Goal: Information Seeking & Learning: Learn about a topic

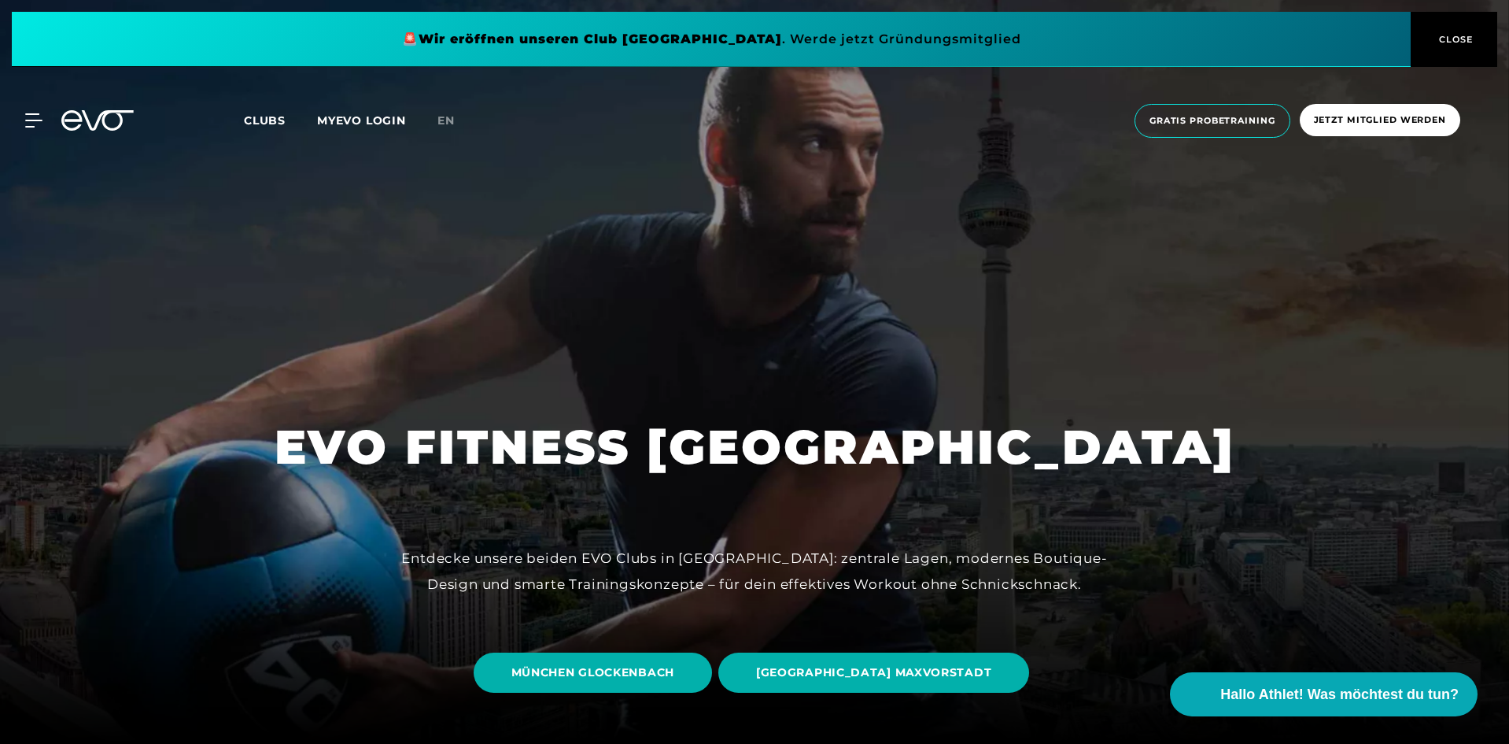
click at [1461, 43] on span "CLOSE" at bounding box center [1454, 39] width 39 height 14
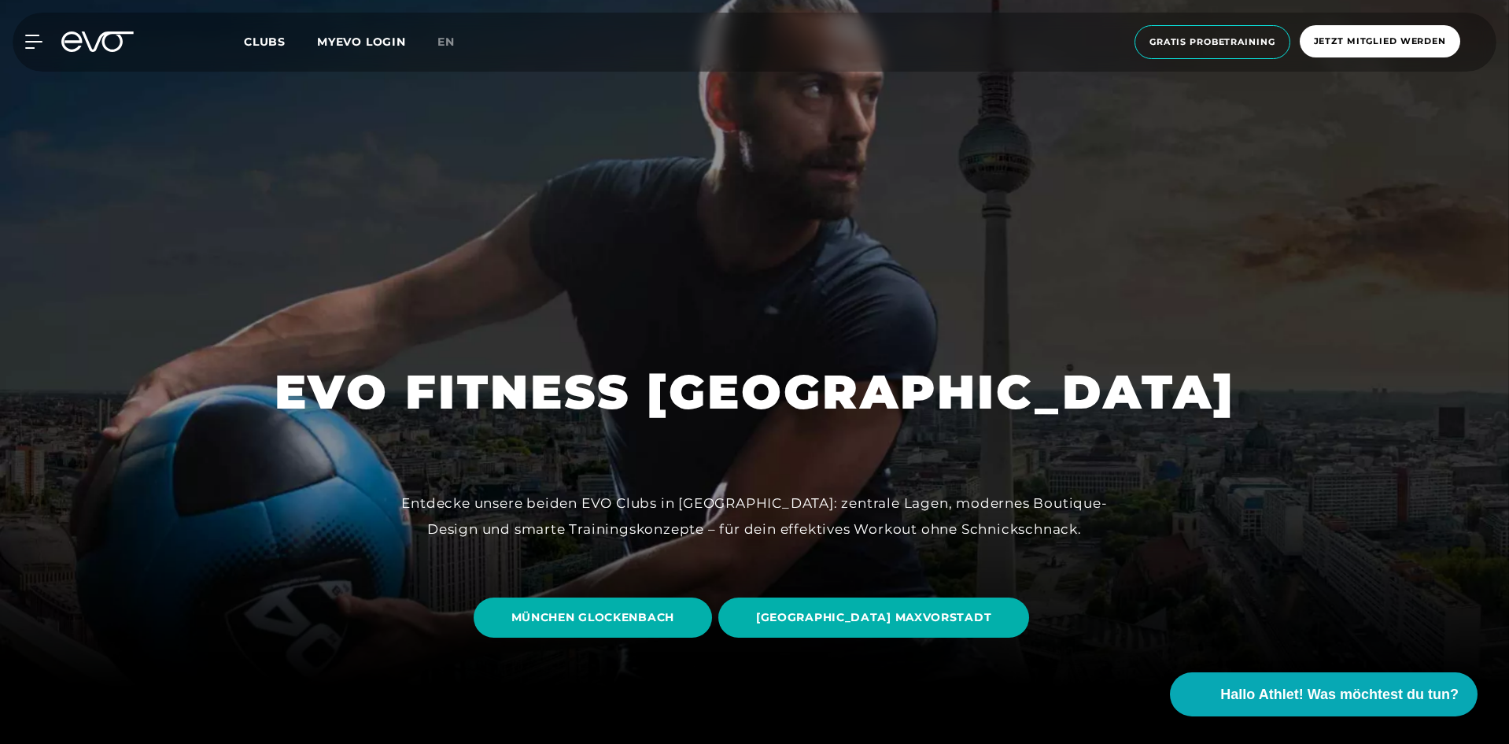
scroll to position [157, 0]
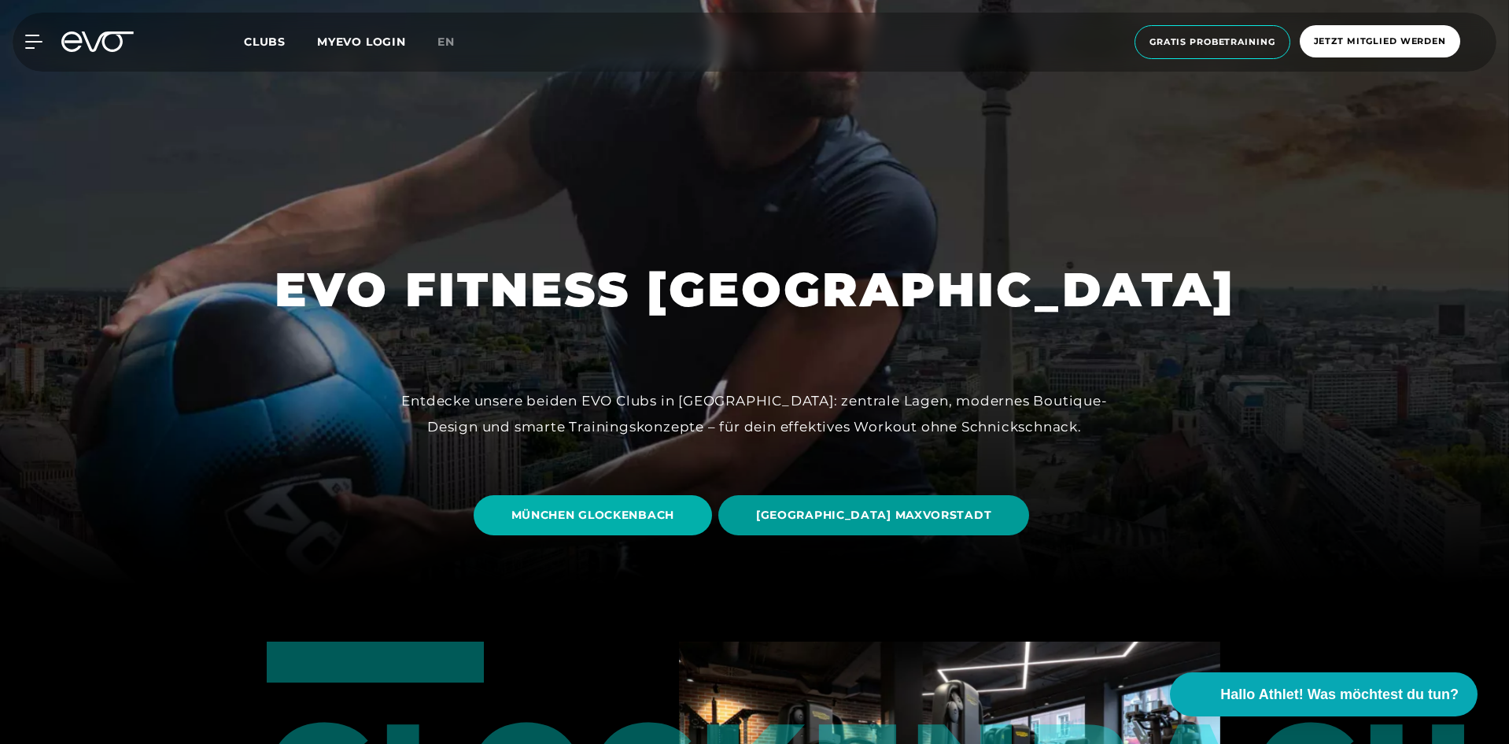
click at [873, 503] on span "[GEOGRAPHIC_DATA] MAXVORSTADT" at bounding box center [873, 515] width 311 height 40
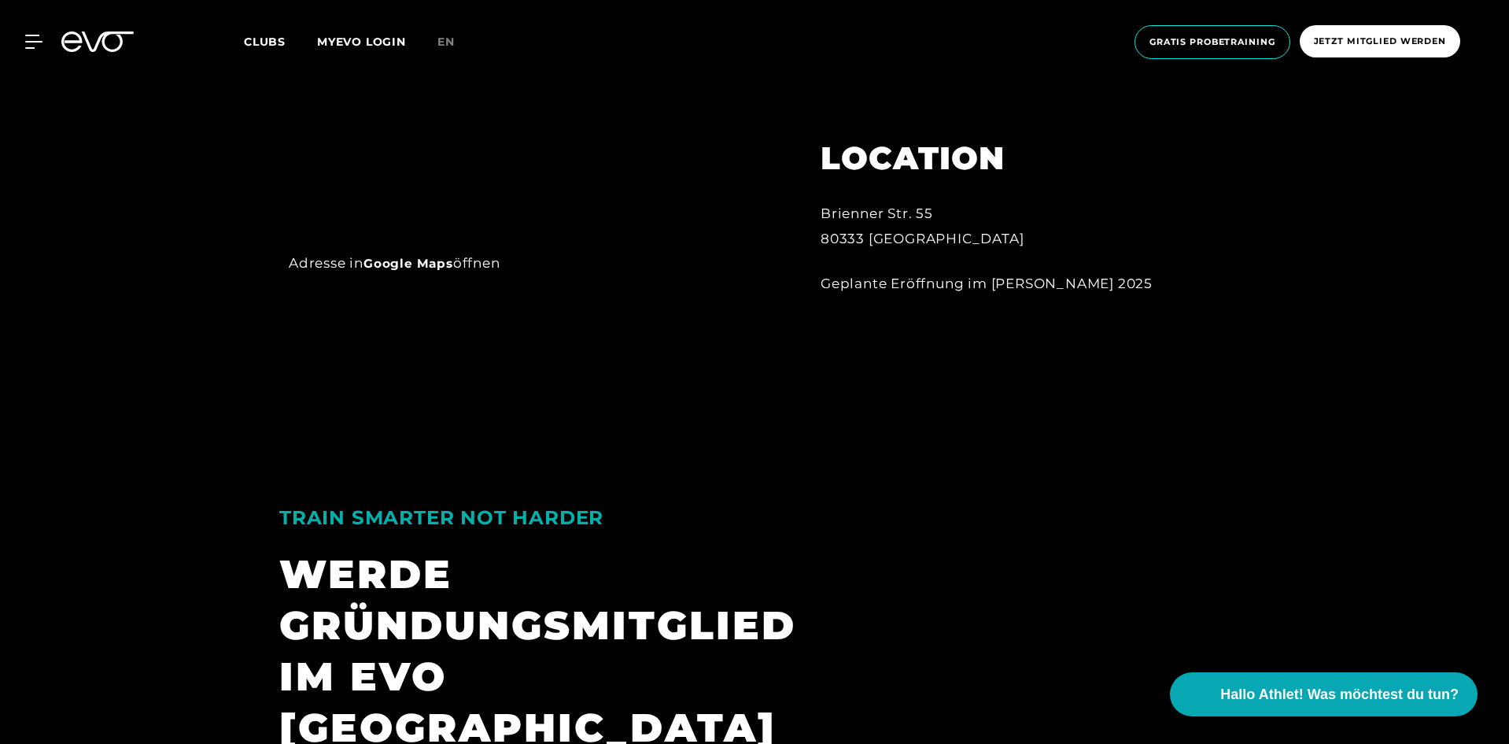
scroll to position [1259, 0]
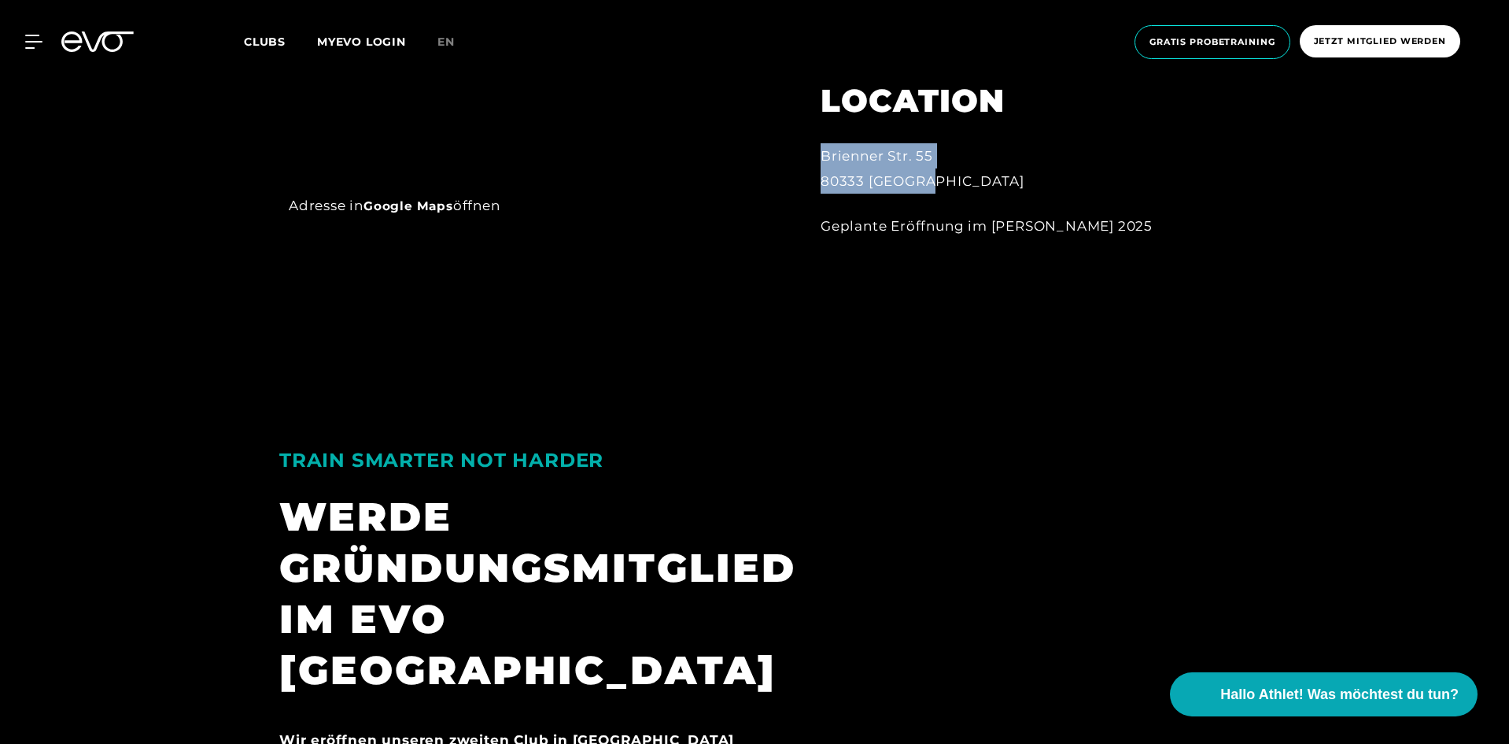
drag, startPoint x: 821, startPoint y: 154, endPoint x: 950, endPoint y: 175, distance: 130.0
click at [950, 175] on div "Brienner Str. 55 80333 [GEOGRAPHIC_DATA]" at bounding box center [994, 168] width 346 height 51
click at [951, 170] on div "Brienner Str. 55 80333 [GEOGRAPHIC_DATA]" at bounding box center [994, 168] width 346 height 51
click at [843, 161] on div "Brienner Str. 55 80333 [GEOGRAPHIC_DATA]" at bounding box center [994, 168] width 346 height 51
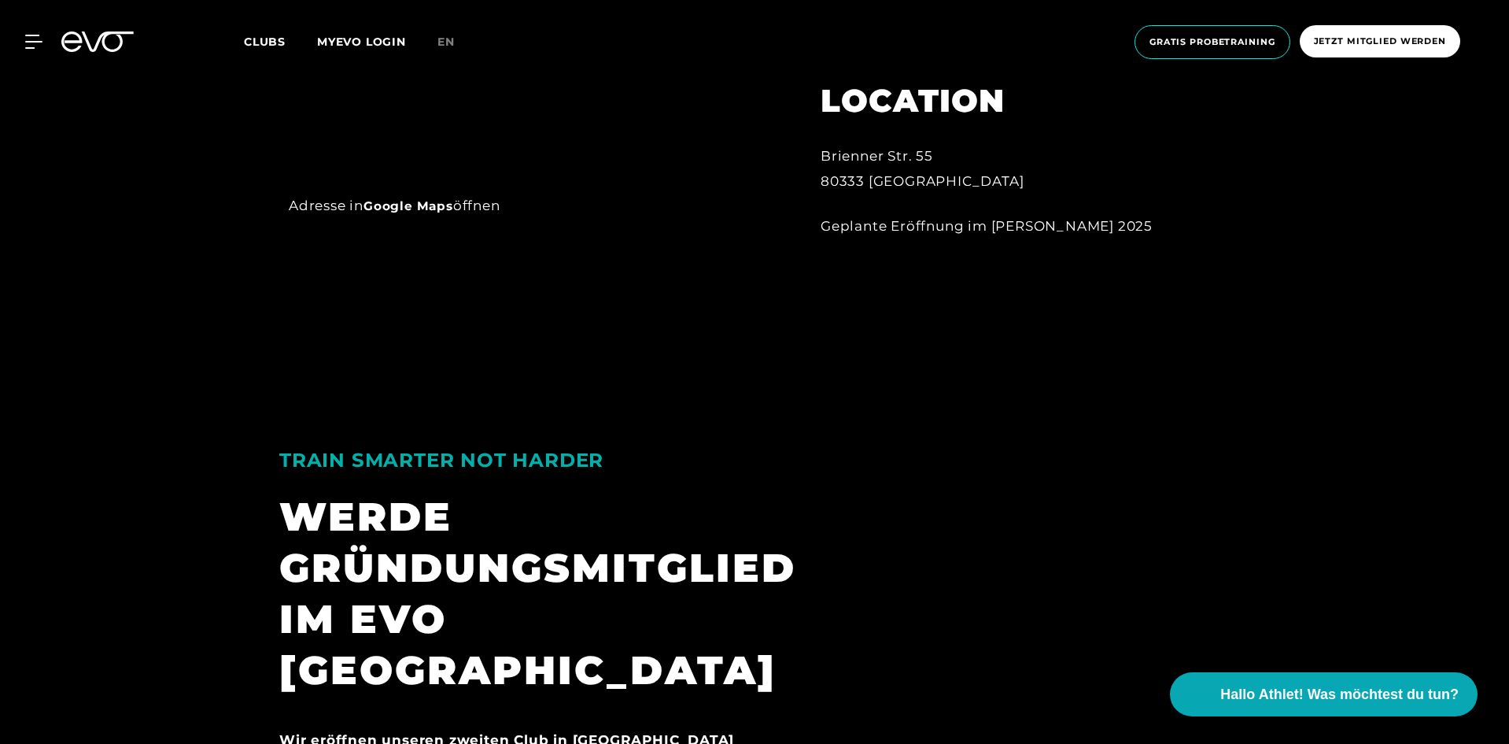
click at [817, 152] on div "LOCATION [GEOGRAPHIC_DATA]. 55 80333 [GEOGRAPHIC_DATA] Eröffnung im [PERSON_NAM…" at bounding box center [994, 149] width 390 height 215
drag, startPoint x: 821, startPoint y: 150, endPoint x: 921, endPoint y: 157, distance: 101.0
click at [921, 157] on div "Brienner Str. 55 80333 [GEOGRAPHIC_DATA]" at bounding box center [994, 168] width 346 height 51
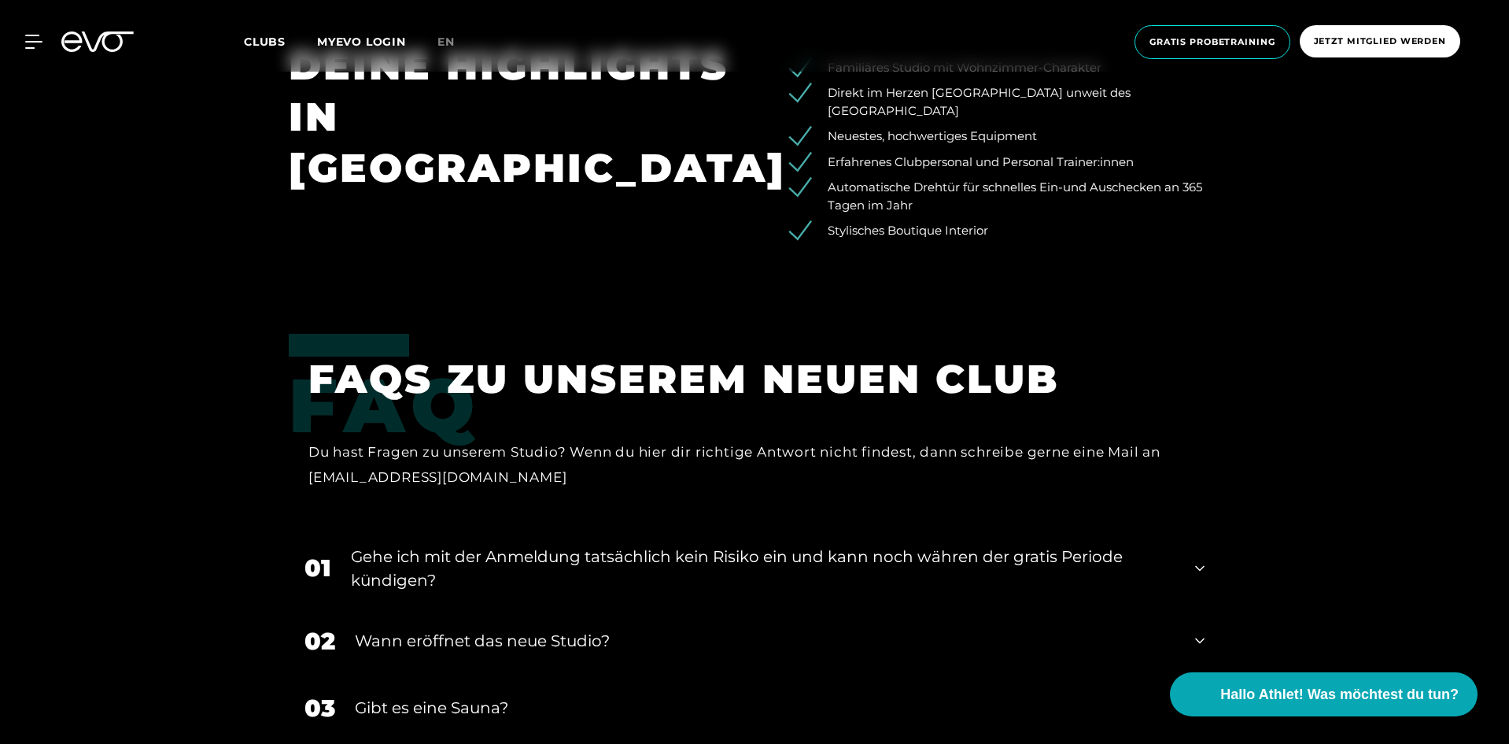
scroll to position [3147, 0]
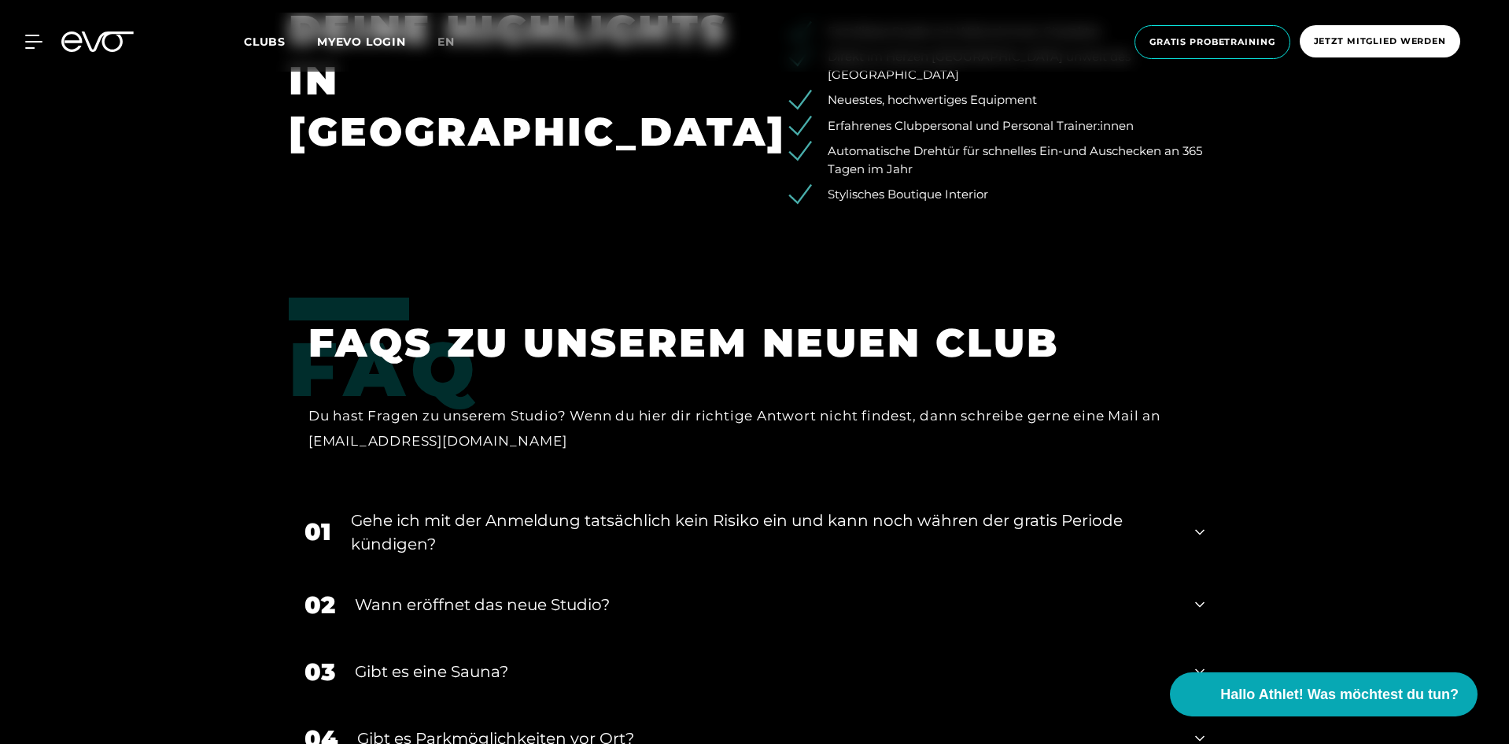
click at [1193, 493] on div "01 Gehe ich mit der Anmeldung tatsächlich kein Risiko ein und kann noch währen …" at bounding box center [755, 532] width 932 height 79
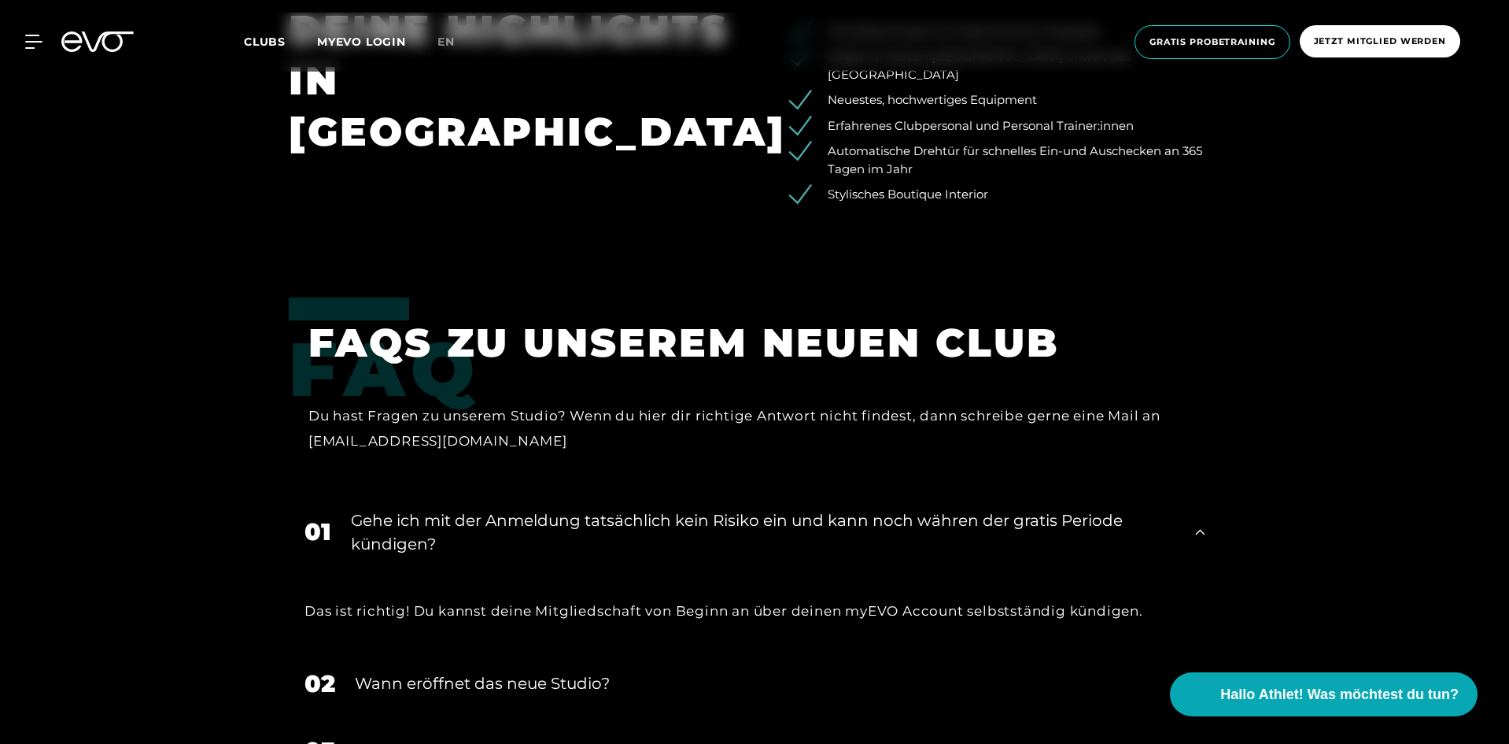
click at [1193, 493] on div "01 Gehe ich mit der Anmeldung tatsächlich kein Risiko ein und kann noch währen …" at bounding box center [755, 532] width 932 height 79
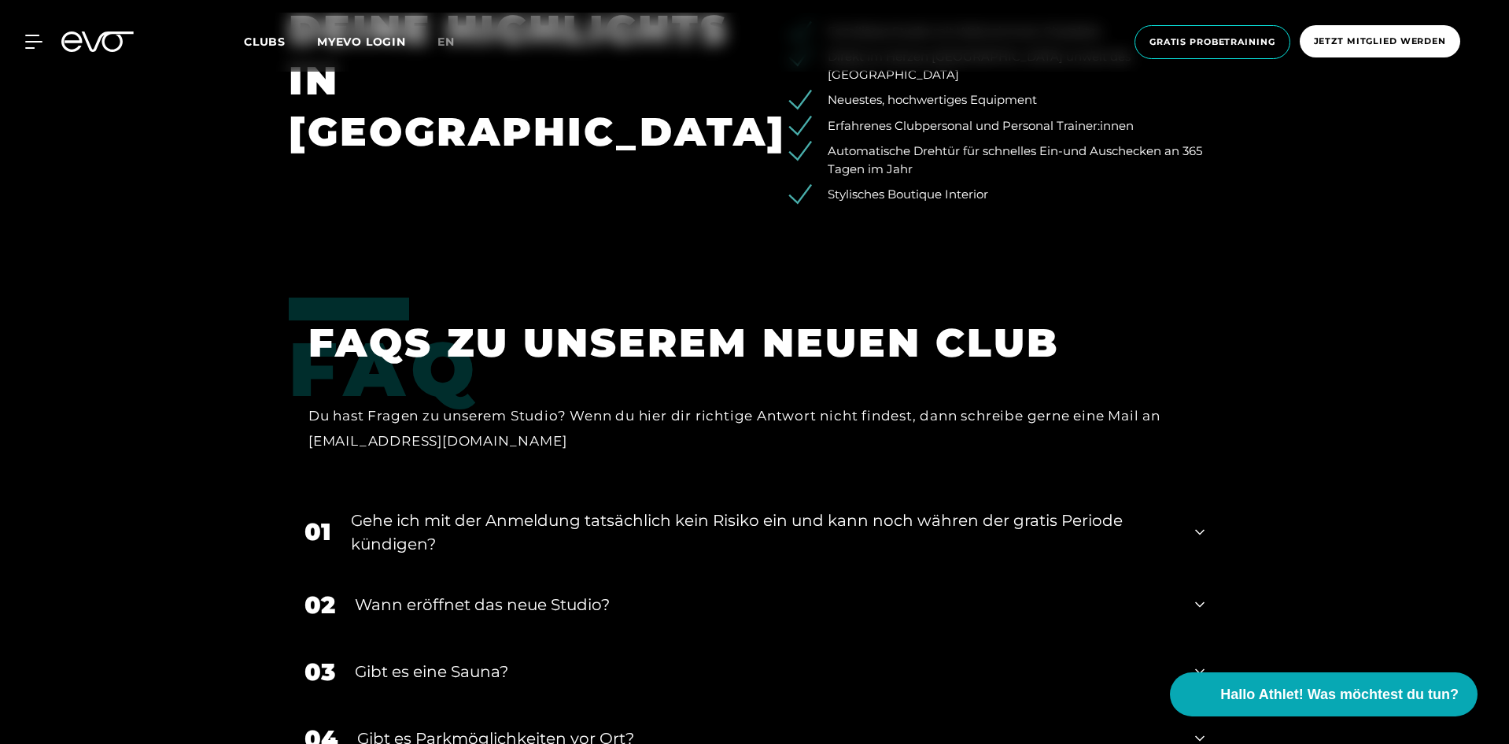
click at [607, 493] on div "01 Gehe ich mit der Anmeldung tatsächlich kein Risiko ein und kann noch währen …" at bounding box center [755, 532] width 932 height 79
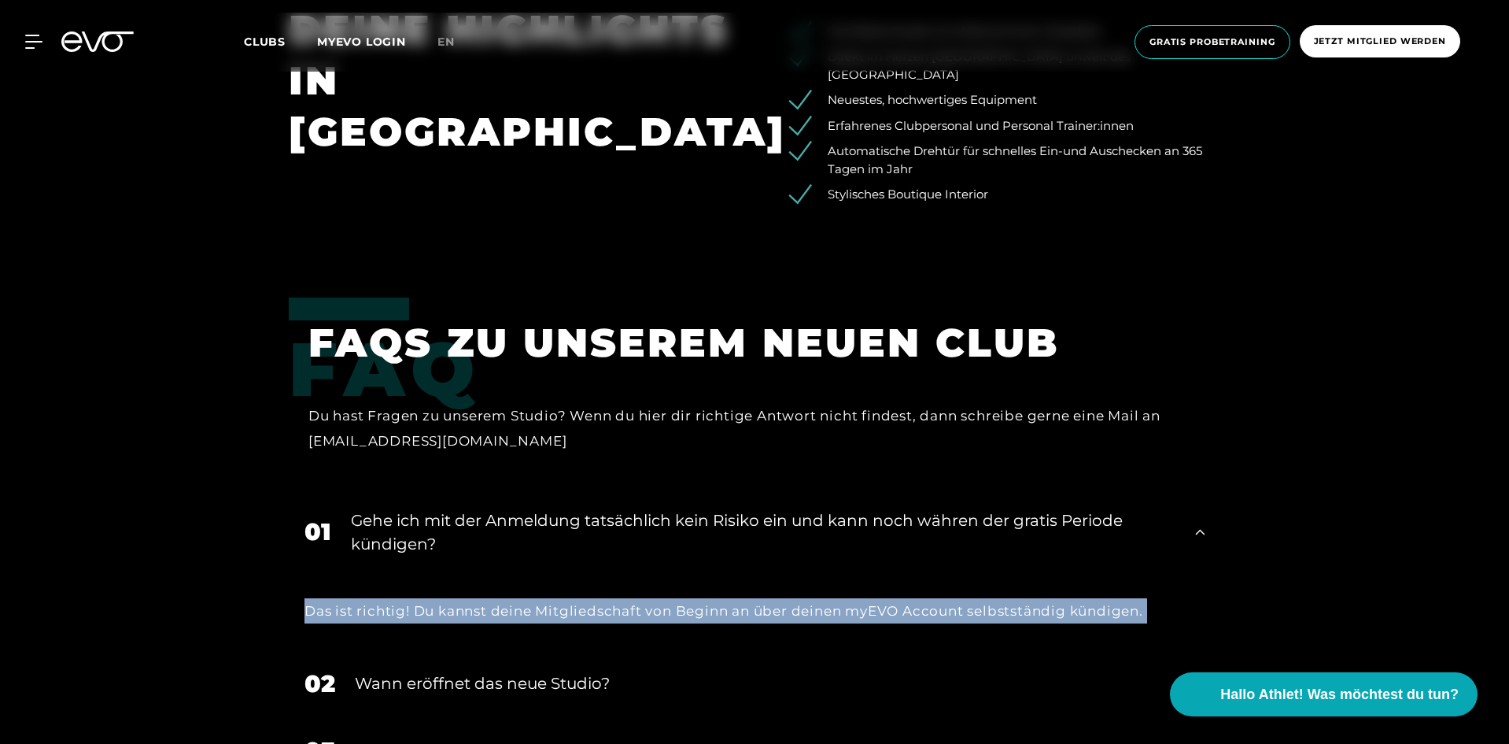
click at [1204, 522] on icon at bounding box center [1199, 531] width 9 height 19
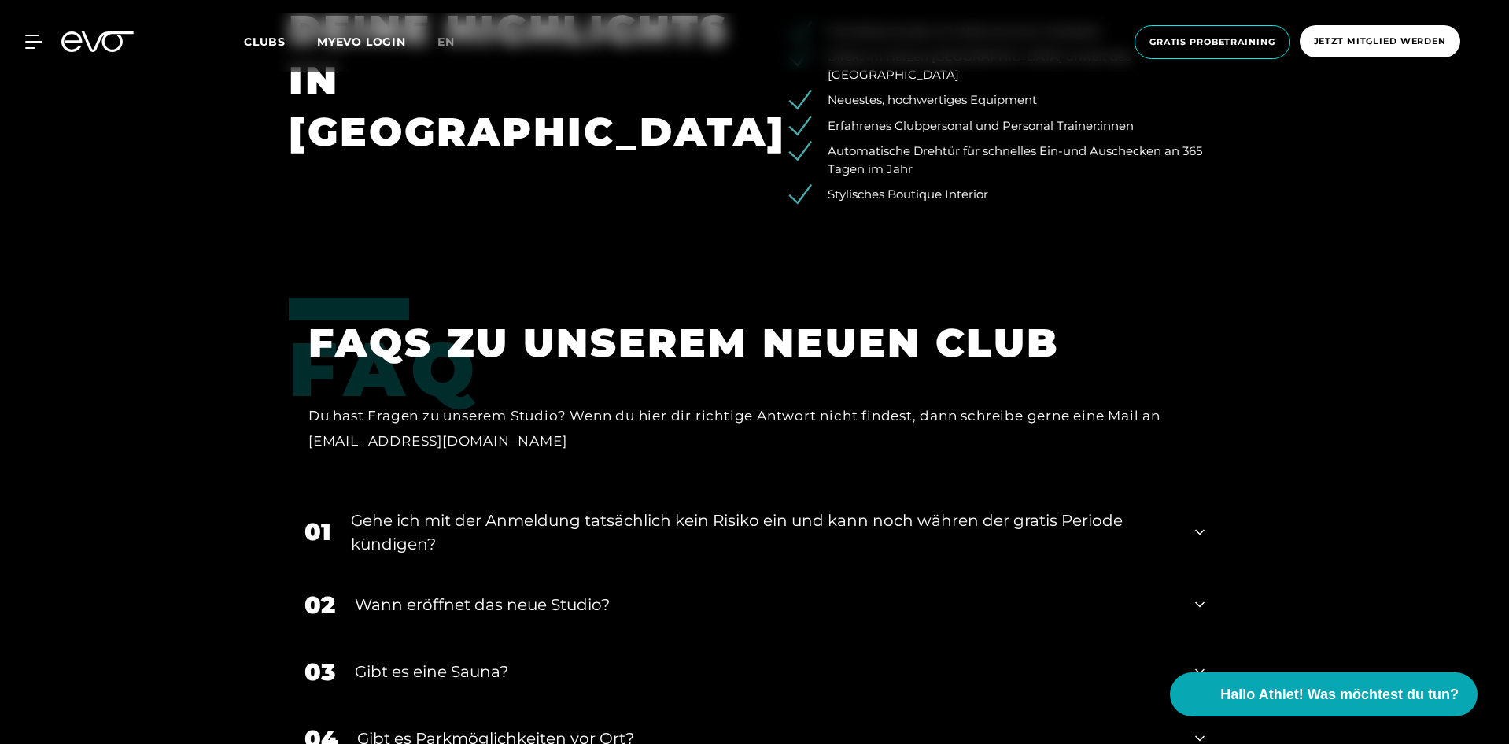
click at [1274, 414] on div "FAQ FAQS ZU UNSEREM NEUEN CLUB Du hast Fragen zu unserem Studio? Wenn du hier d…" at bounding box center [754, 674] width 1509 height 754
click at [1207, 493] on div "01 Gehe ich mit der Anmeldung tatsächlich kein Risiko ein und kann noch währen …" at bounding box center [755, 532] width 932 height 79
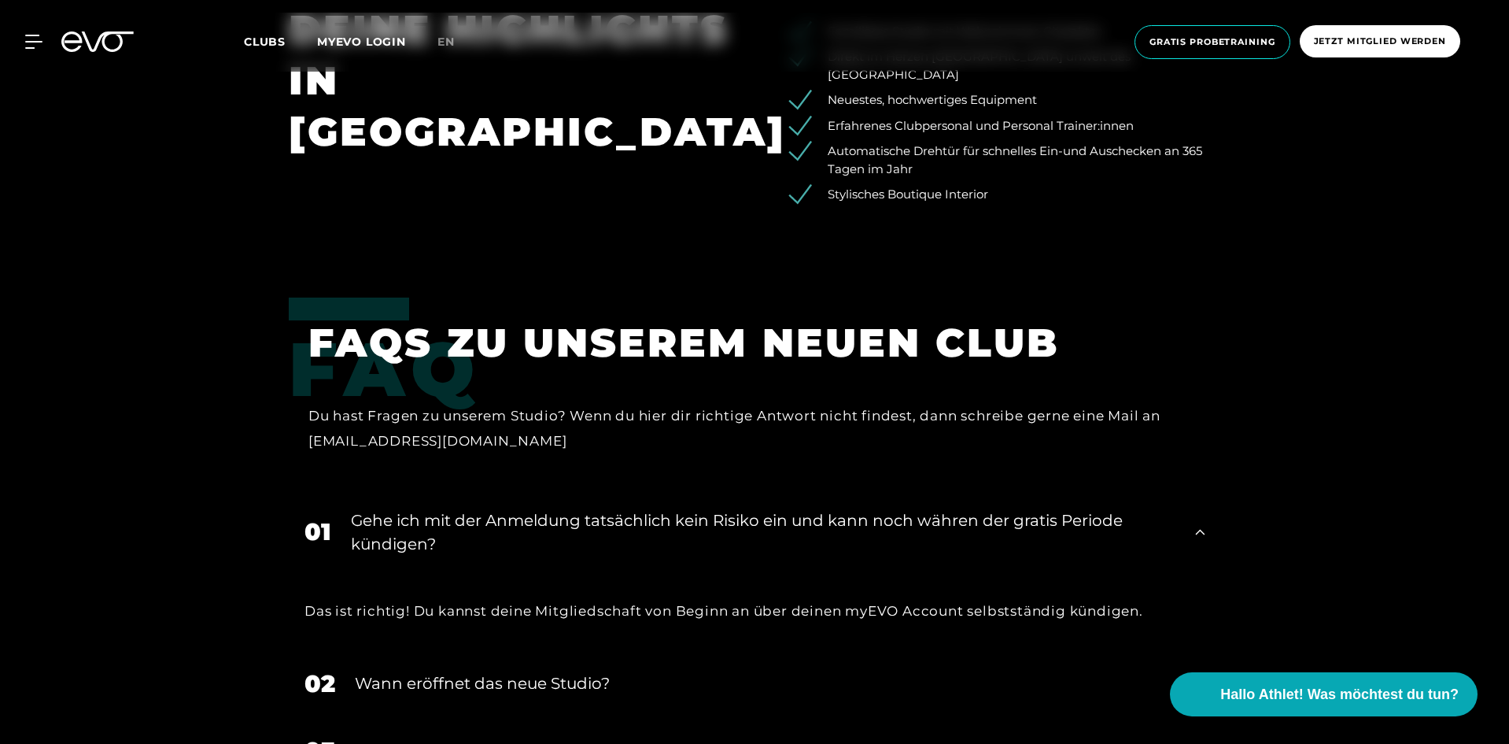
click at [1188, 493] on div "01 Gehe ich mit der Anmeldung tatsächlich kein Risiko ein und kann noch währen …" at bounding box center [755, 532] width 932 height 79
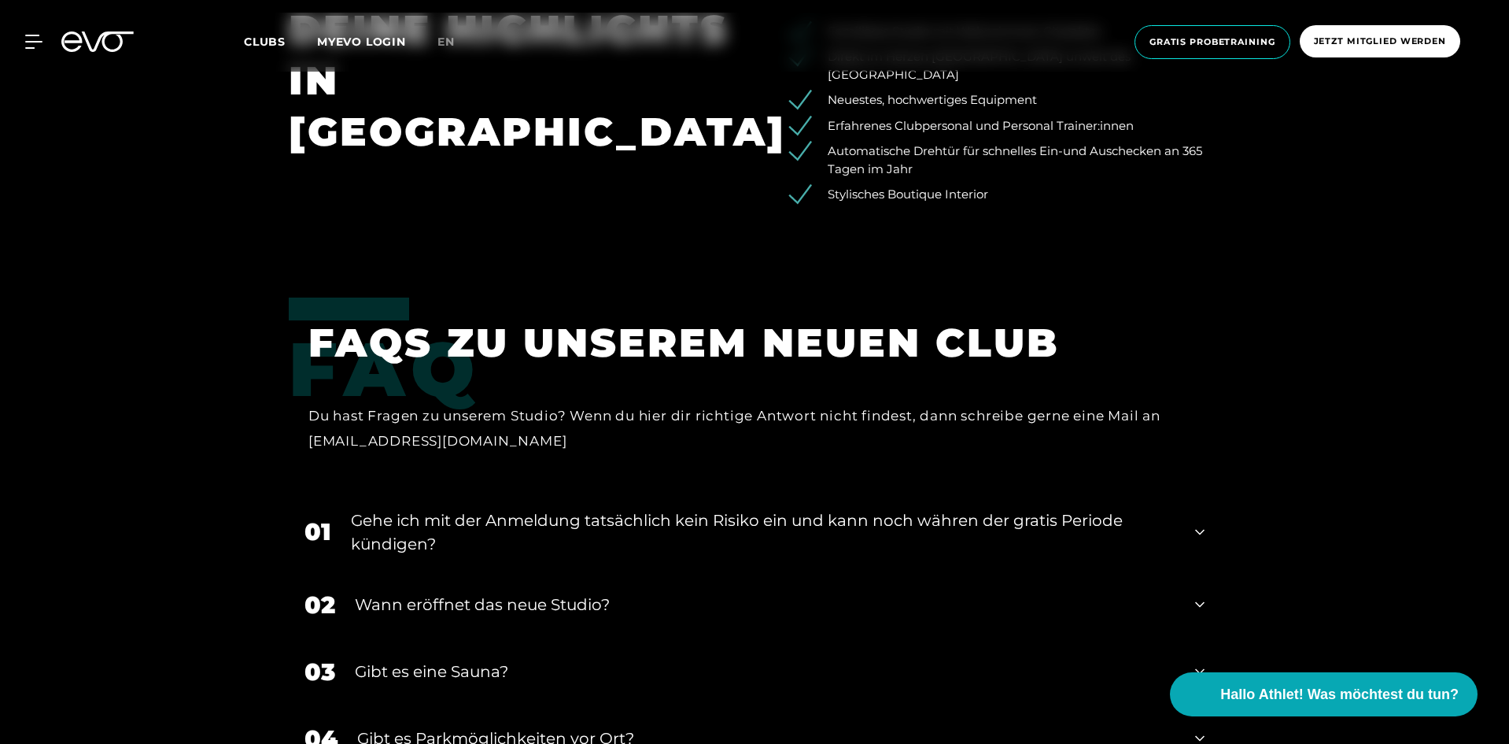
click at [1207, 493] on div "01 Gehe ich mit der Anmeldung tatsächlich kein Risiko ein und kann noch währen …" at bounding box center [755, 532] width 932 height 79
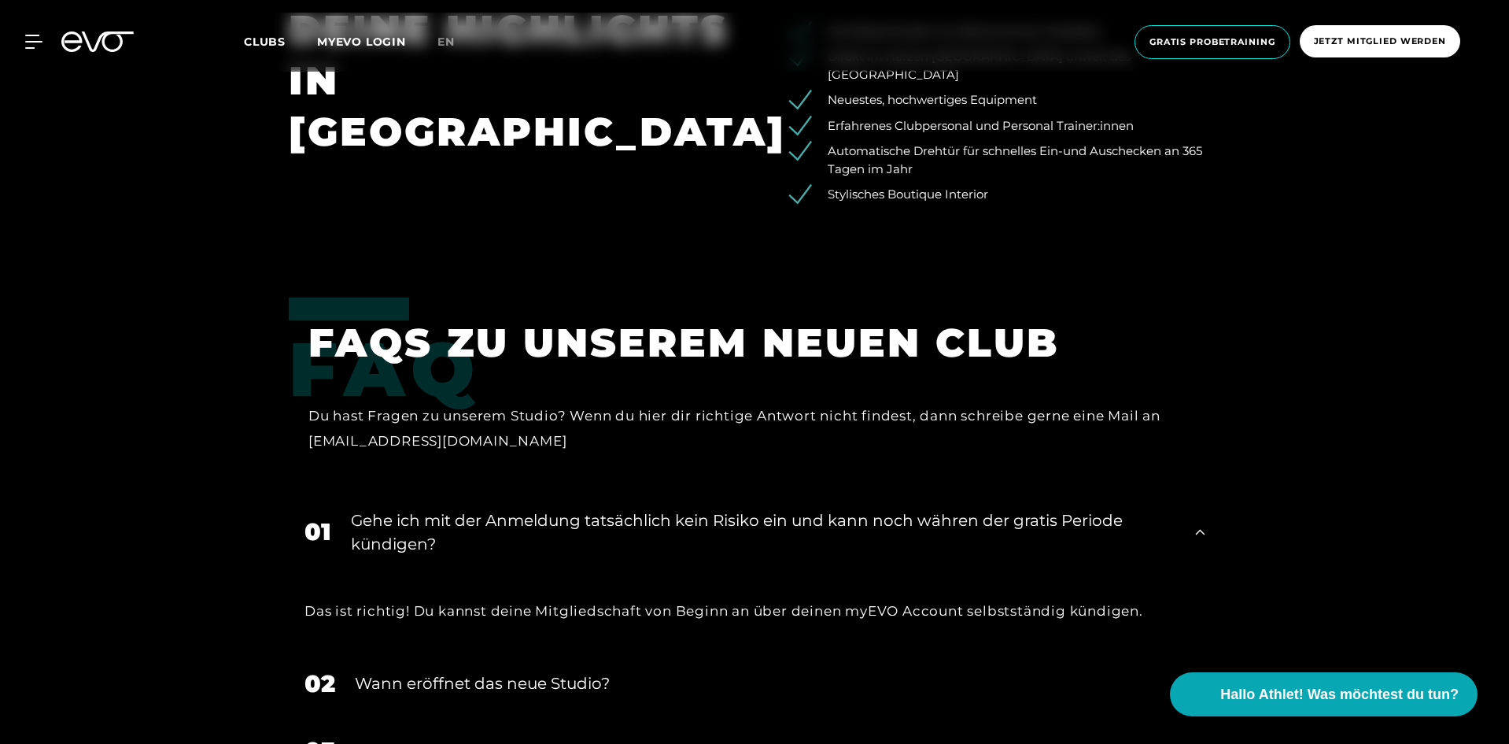
click at [1258, 399] on div "FAQ FAQS ZU UNSEREM NEUEN CLUB Du hast Fragen zu unserem Studio? Wenn du hier d…" at bounding box center [754, 713] width 1509 height 832
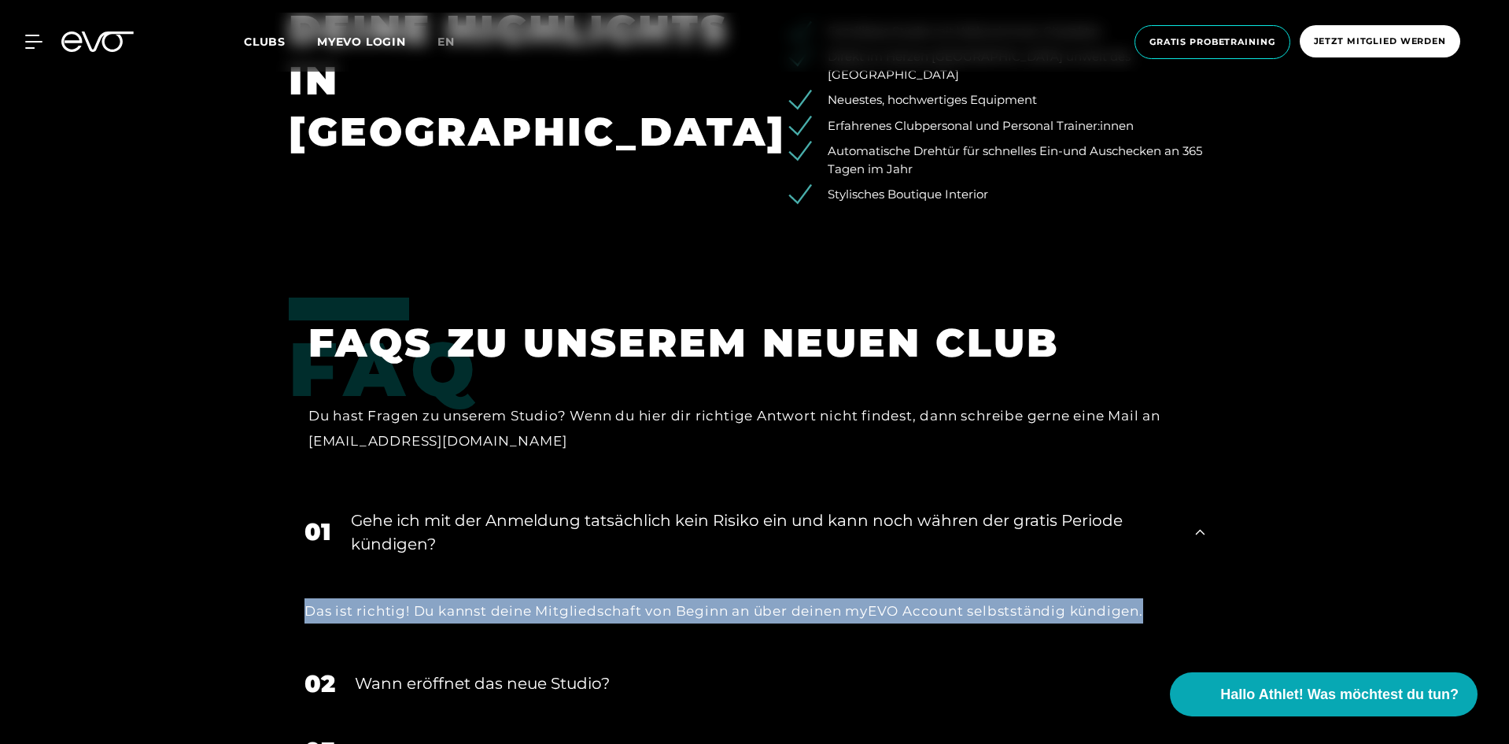
drag, startPoint x: 1508, startPoint y: 474, endPoint x: 1510, endPoint y: 529, distance: 55.1
click at [1376, 462] on div "FAQ FAQS ZU UNSEREM NEUEN CLUB Du hast Fragen zu unserem Studio? Wenn du hier d…" at bounding box center [754, 713] width 1509 height 832
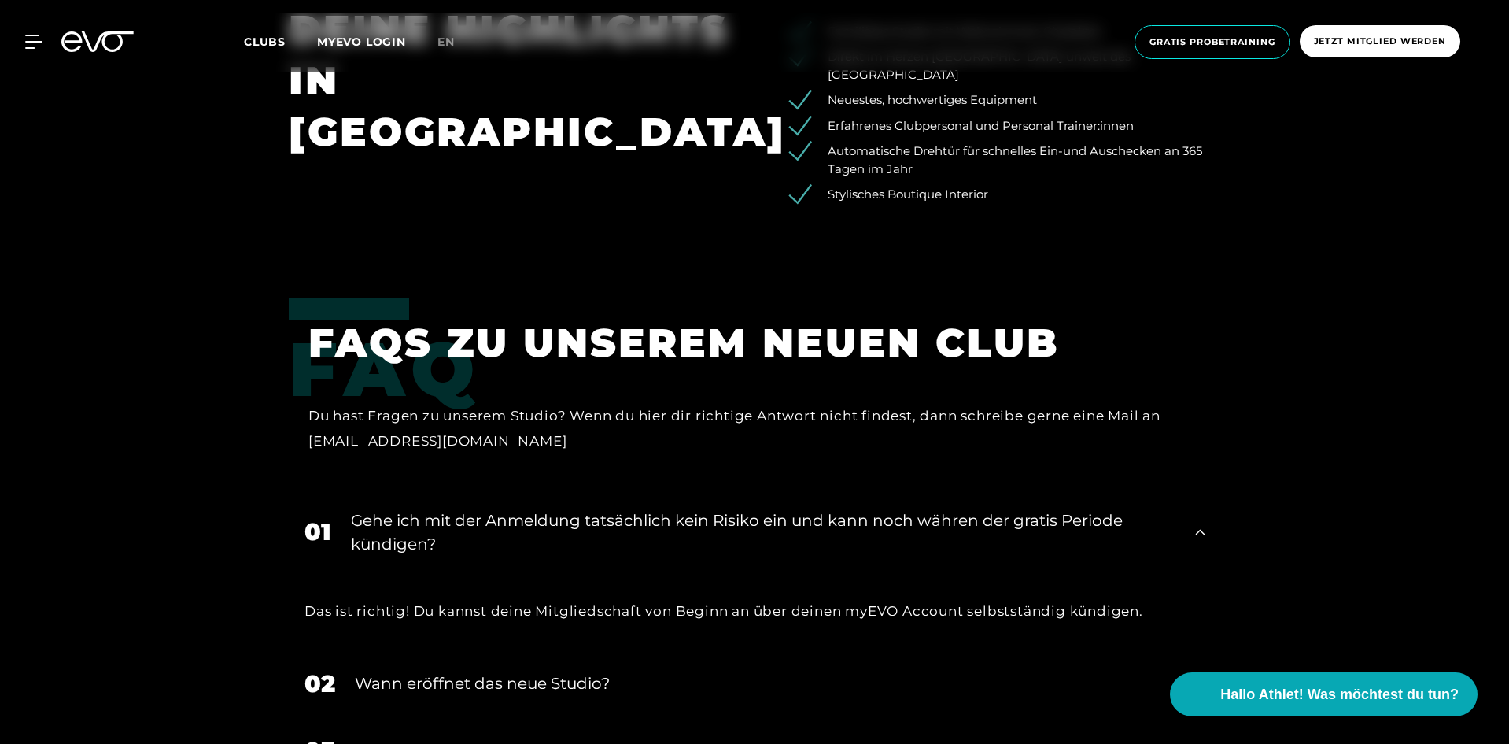
click at [1202, 522] on icon at bounding box center [1199, 531] width 9 height 19
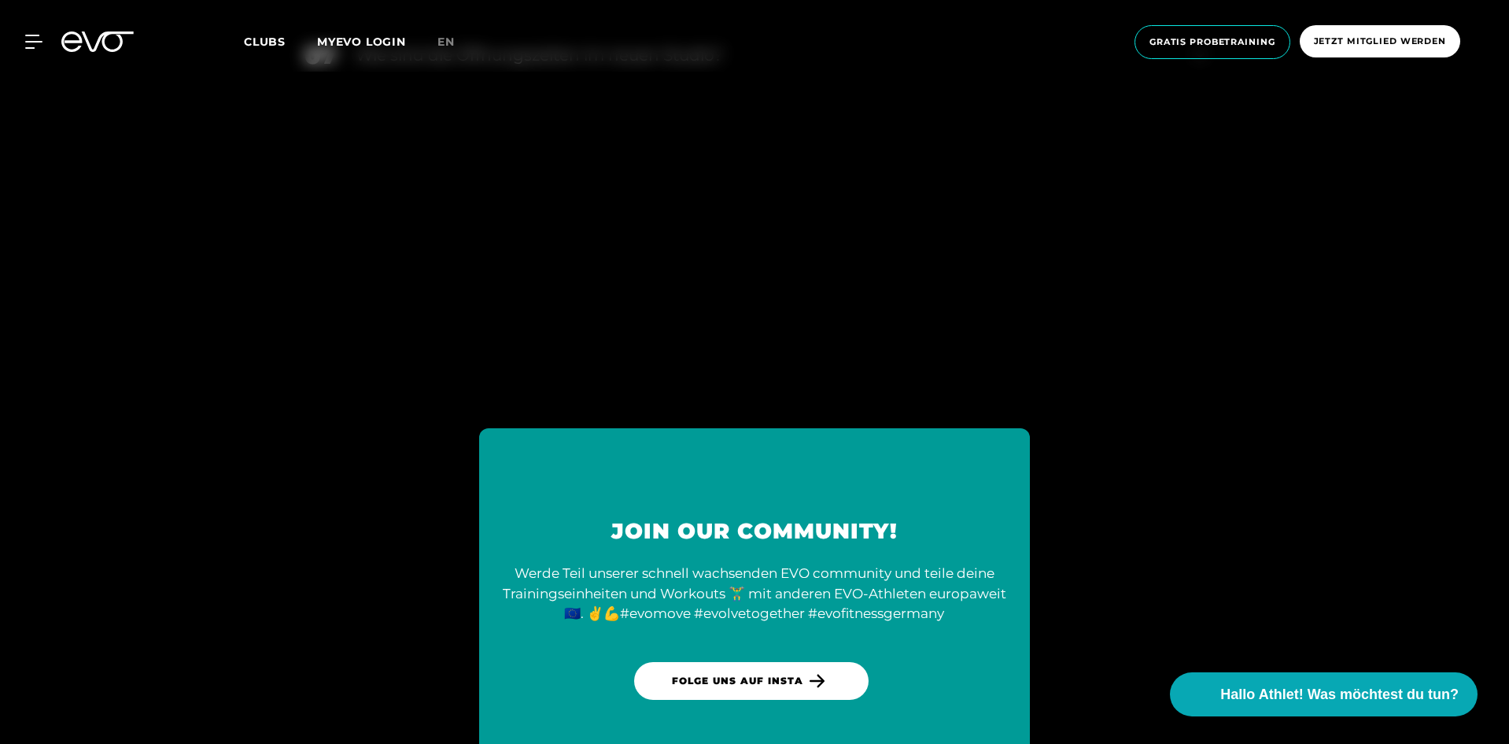
scroll to position [4026, 0]
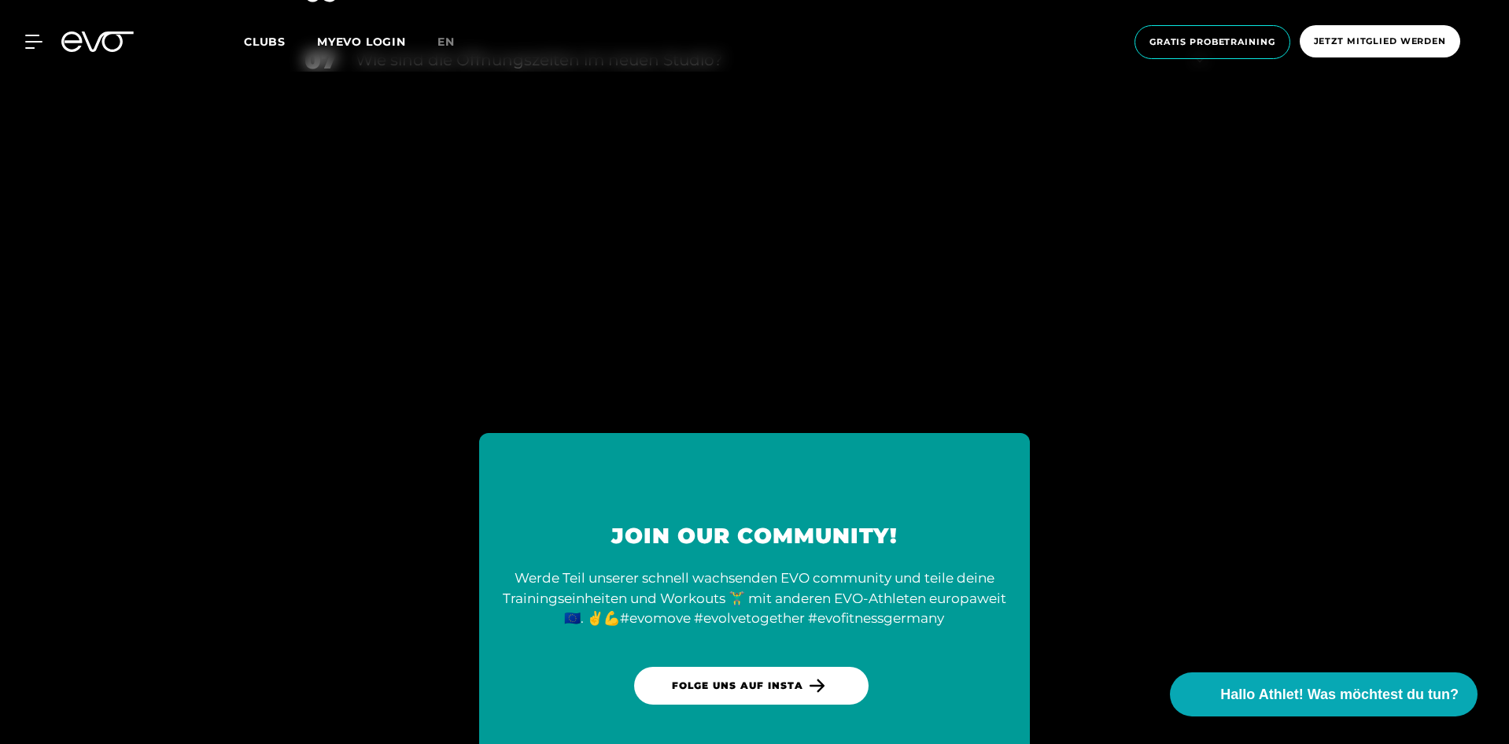
drag, startPoint x: 1505, startPoint y: 596, endPoint x: 1507, endPoint y: 575, distance: 21.3
click at [1507, 585] on section "Join our Community! Werde Teil unserer schnell wachsenden EVO community und tei…" at bounding box center [754, 613] width 1509 height 851
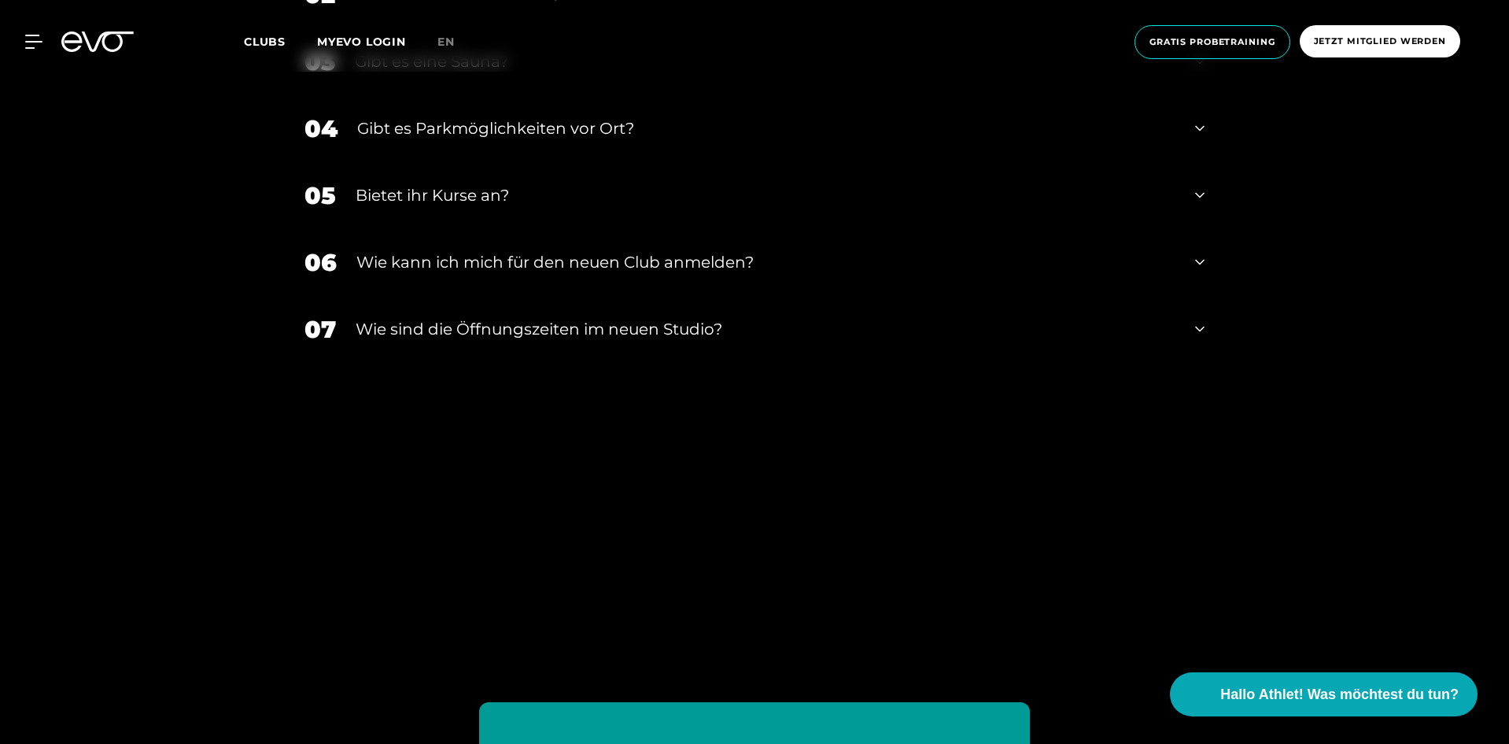
scroll to position [3554, 0]
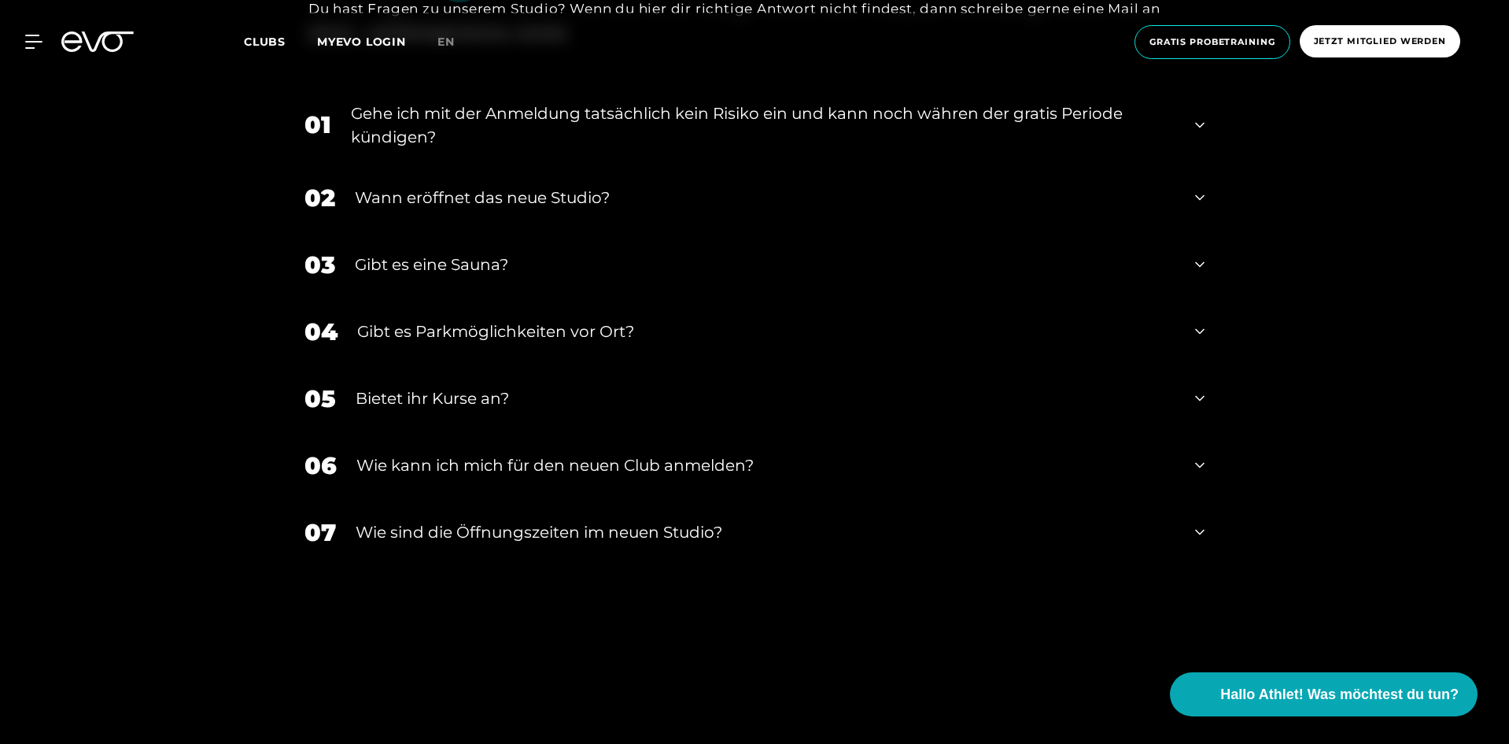
click at [1201, 456] on icon at bounding box center [1199, 465] width 9 height 19
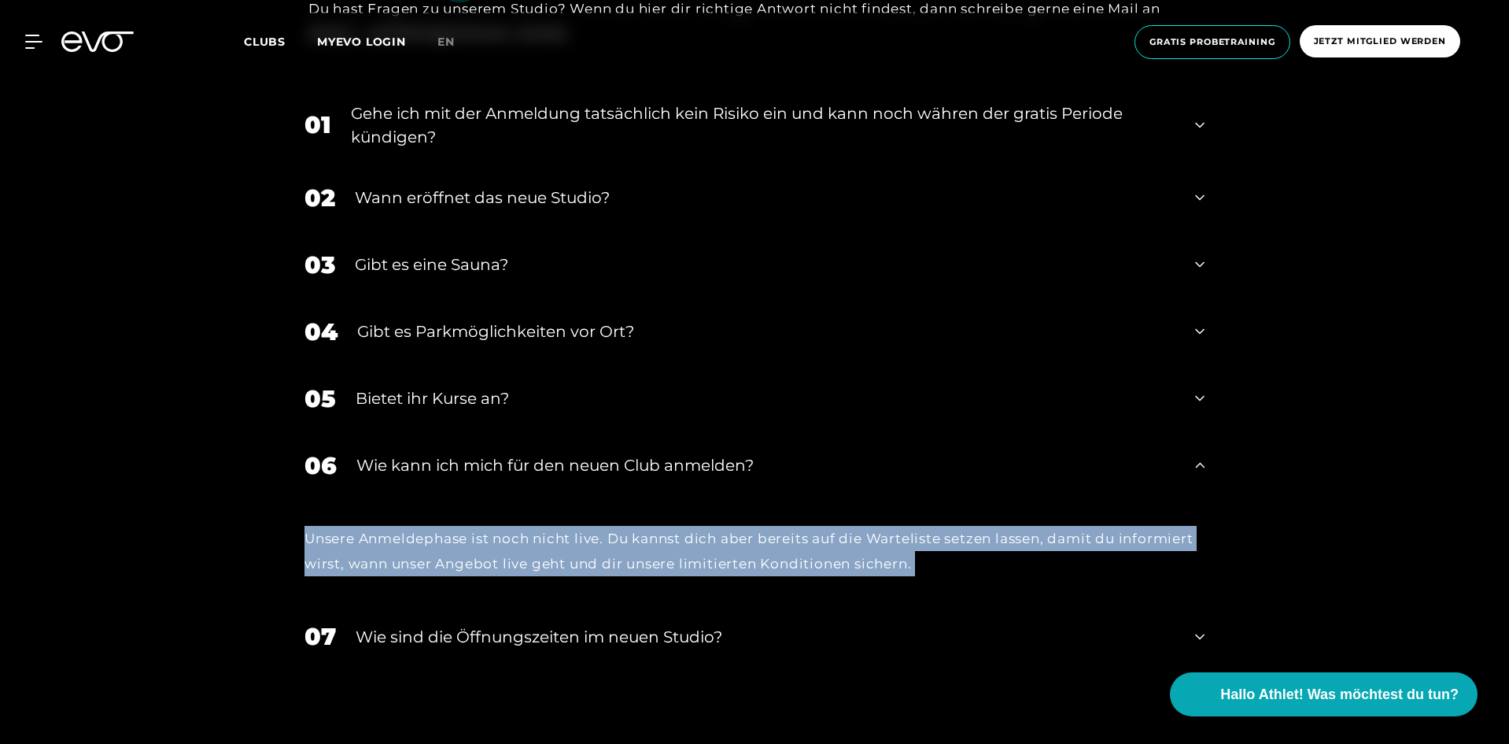
click at [1201, 456] on icon at bounding box center [1199, 465] width 9 height 19
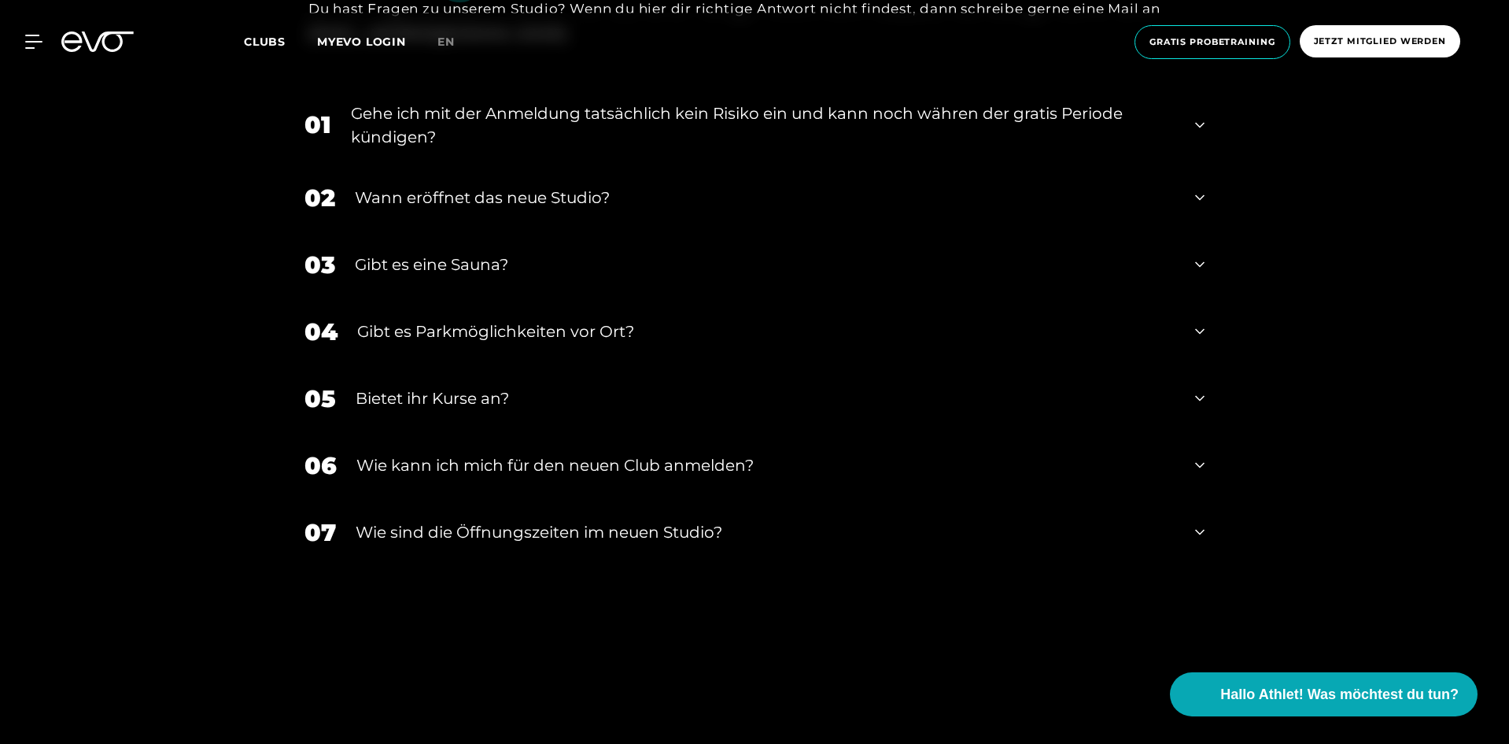
click at [1197, 522] on icon at bounding box center [1199, 531] width 9 height 19
click at [1199, 522] on icon at bounding box center [1199, 531] width 9 height 19
drag, startPoint x: 354, startPoint y: 456, endPoint x: 327, endPoint y: 448, distance: 28.9
click at [354, 499] on div "07 ​Wie sind die Öffnungszeiten im neuen Studio?" at bounding box center [755, 532] width 932 height 67
click at [197, 431] on div "FAQ FAQS ZU UNSEREM NEUEN CLUB Du hast Fragen zu unserem Studio? Wenn du hier d…" at bounding box center [754, 307] width 1509 height 832
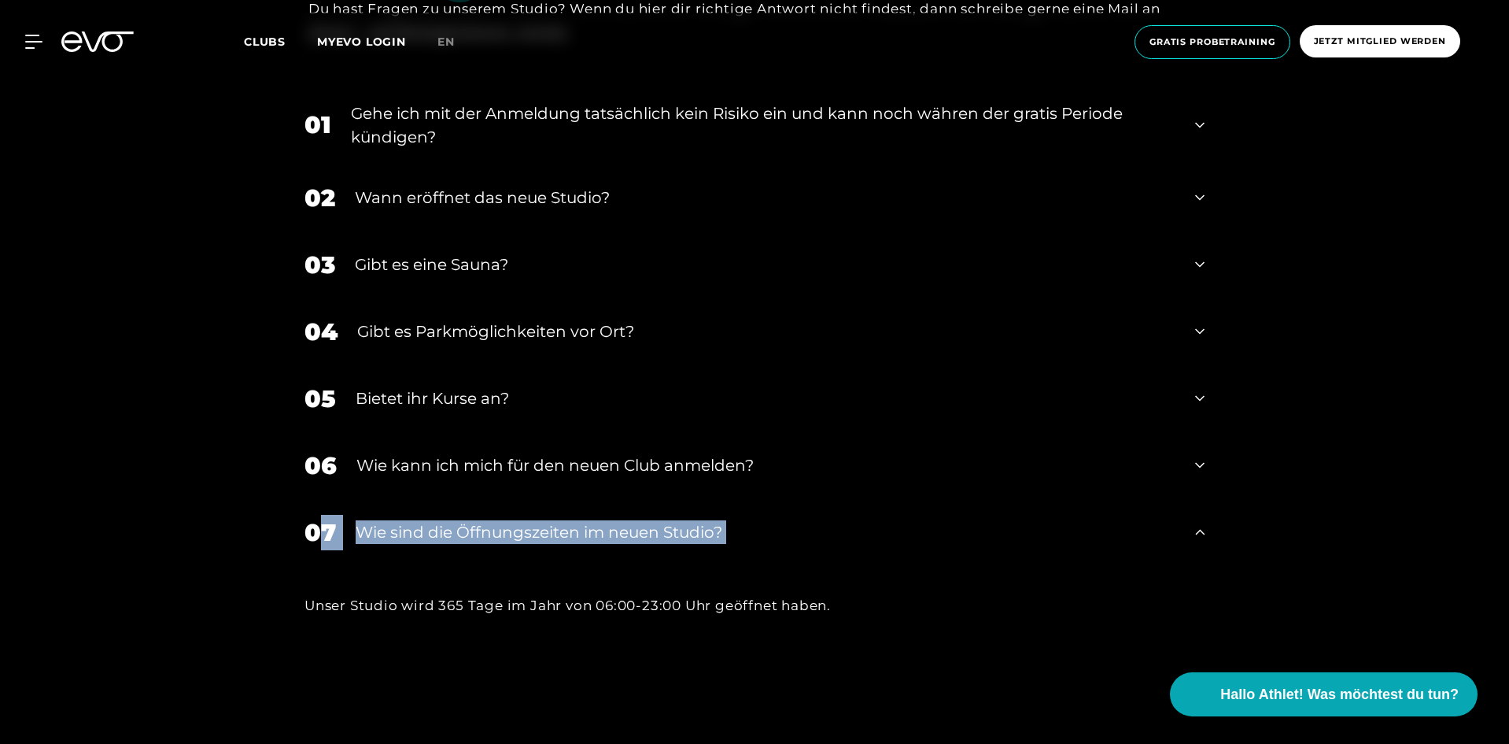
click at [325, 499] on div "07 ​Wie sind die Öffnungszeiten im neuen Studio?" at bounding box center [755, 532] width 932 height 67
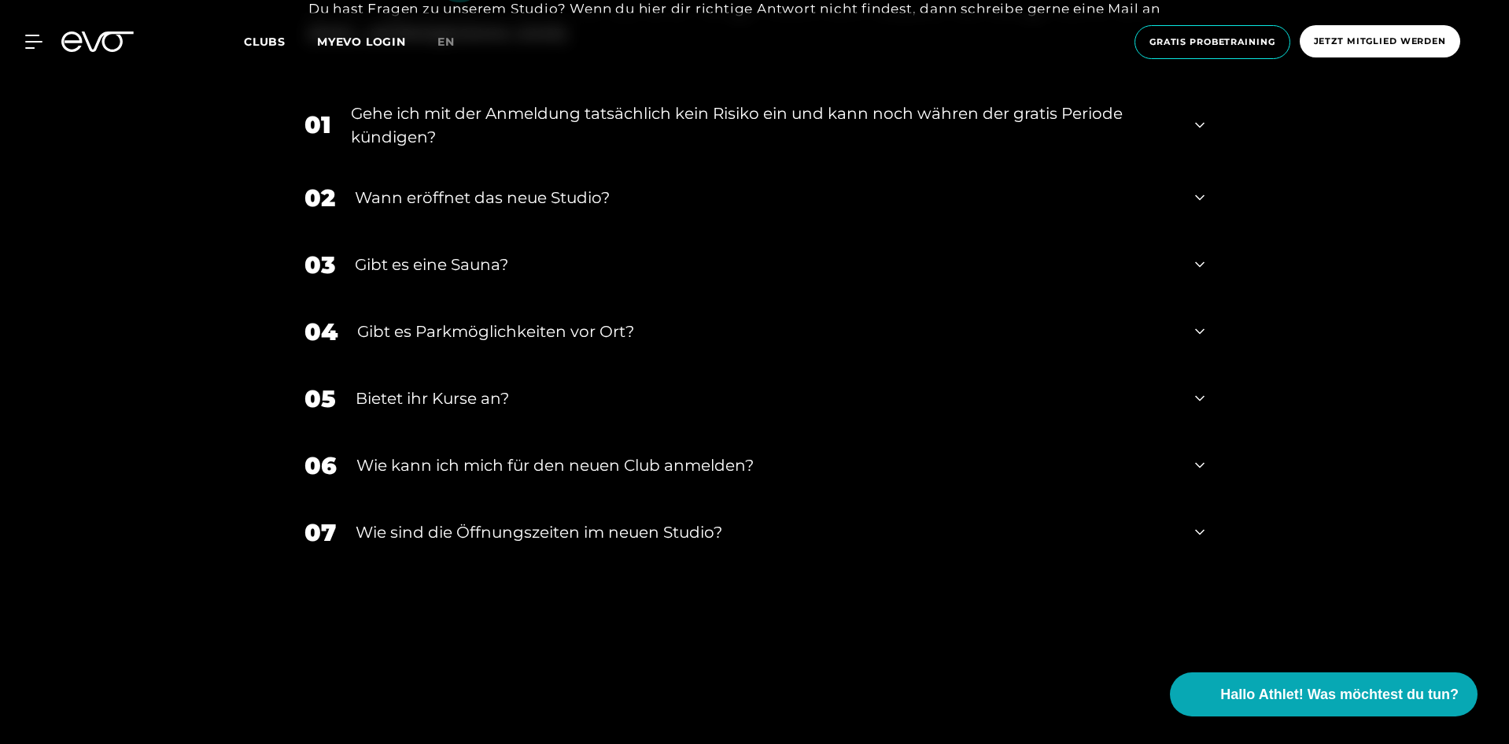
click at [1202, 522] on icon at bounding box center [1199, 531] width 9 height 19
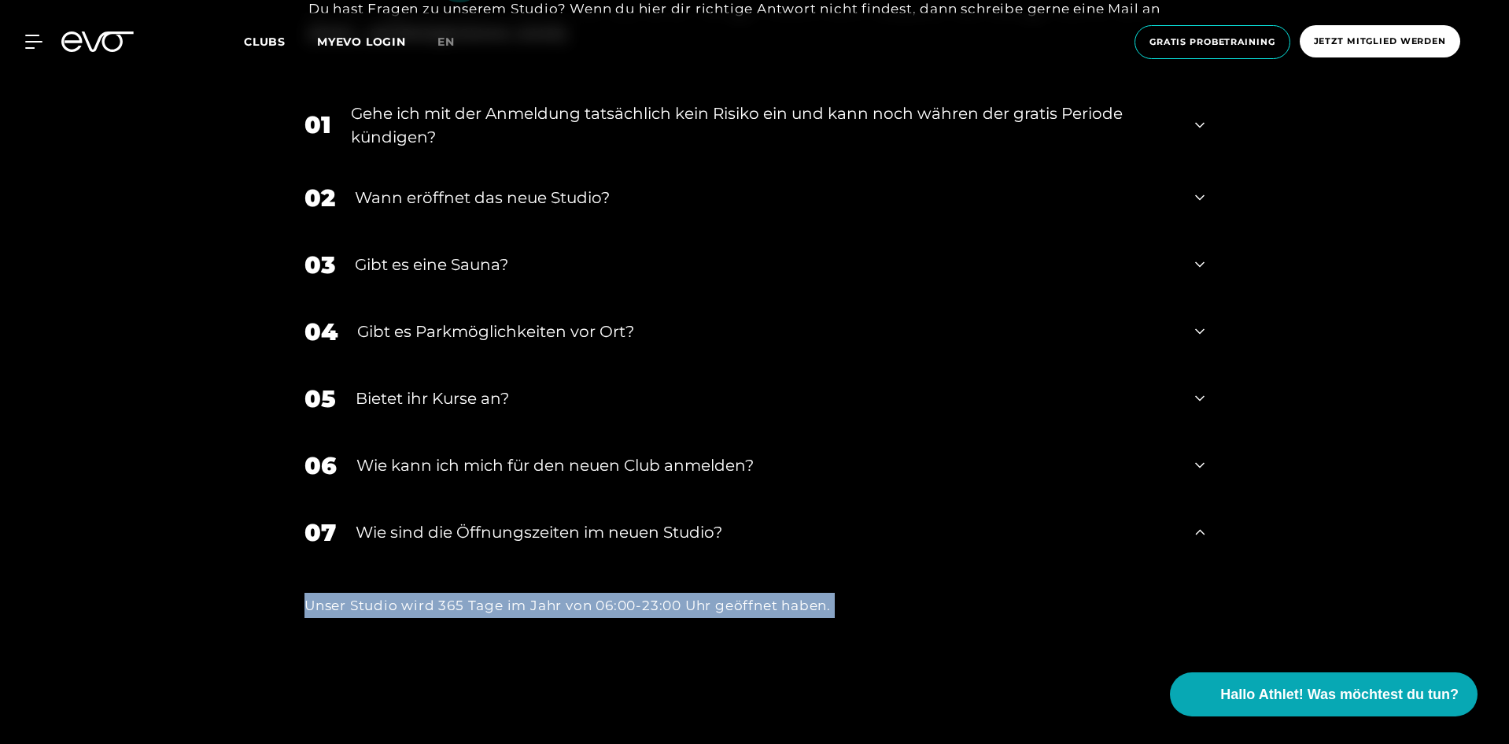
click at [1202, 529] on icon at bounding box center [1199, 532] width 9 height 6
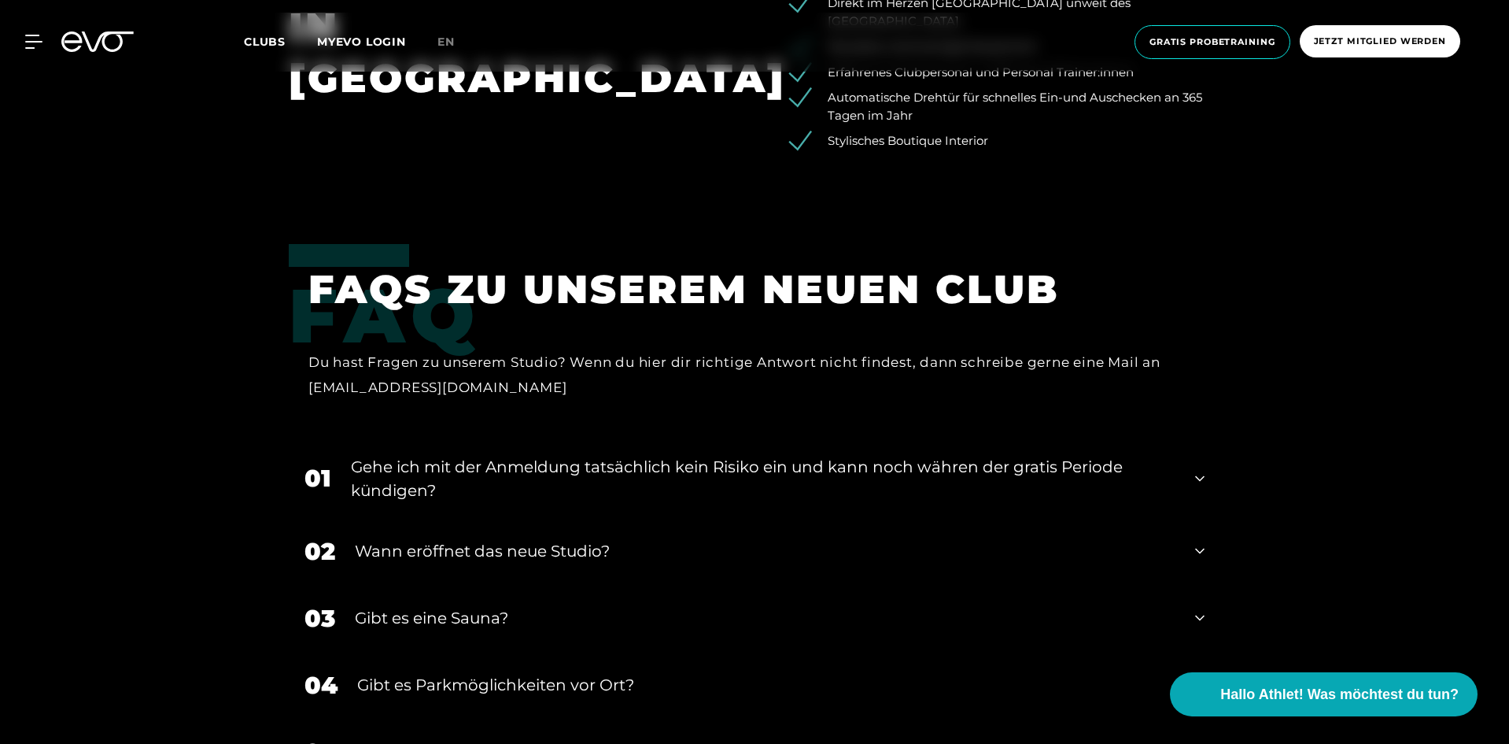
scroll to position [3161, 0]
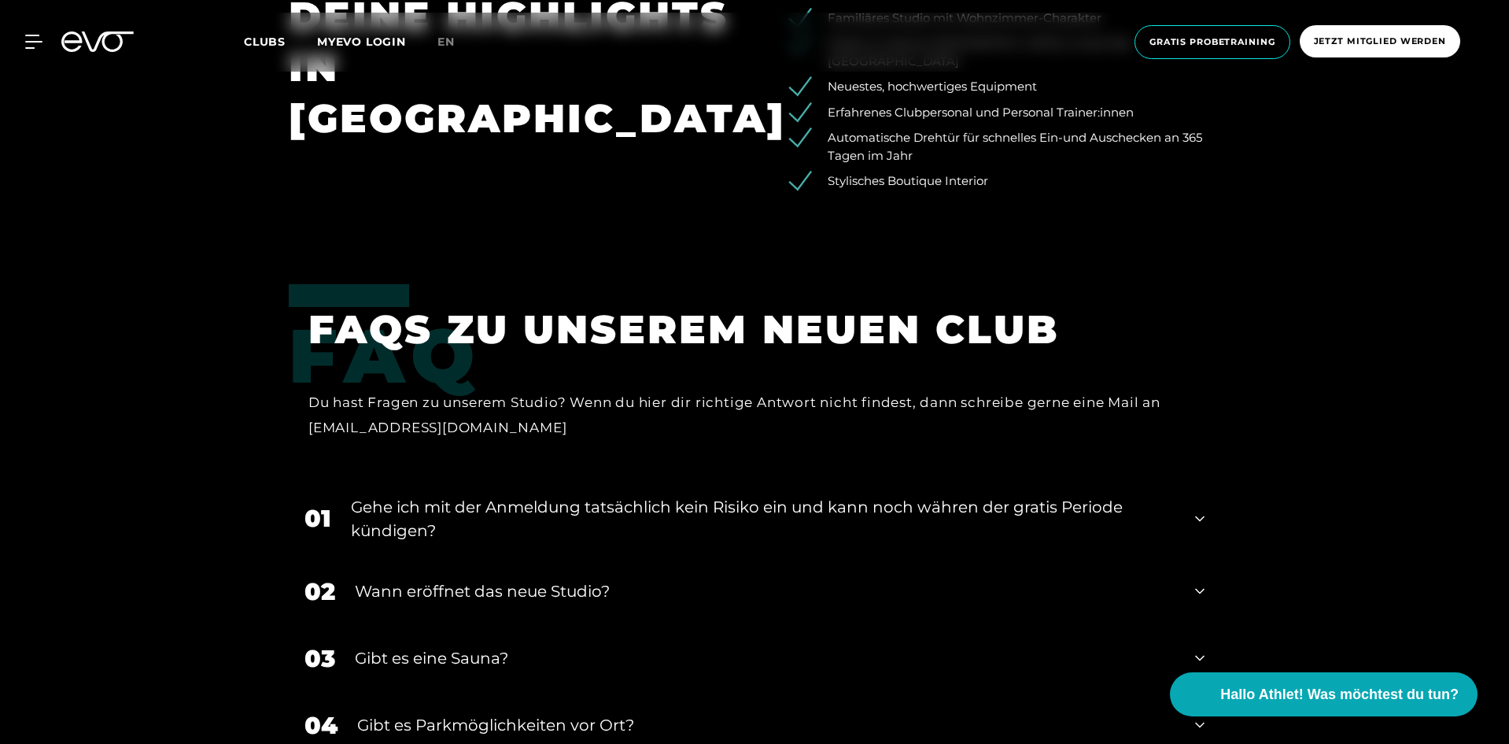
click at [1195, 558] on div "02 Wann eröffnet das neue Studio?" at bounding box center [755, 591] width 932 height 67
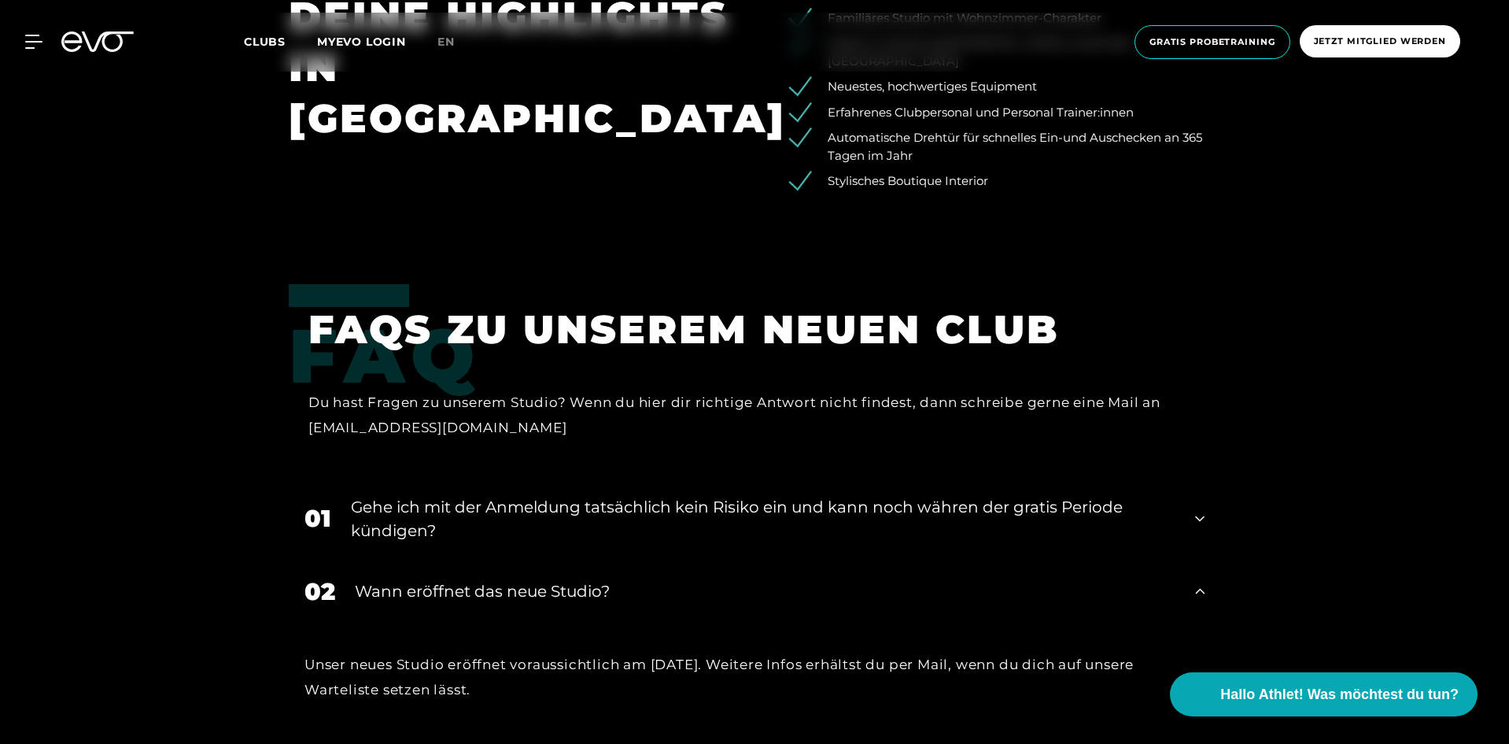
click at [1195, 581] on icon at bounding box center [1199, 590] width 9 height 19
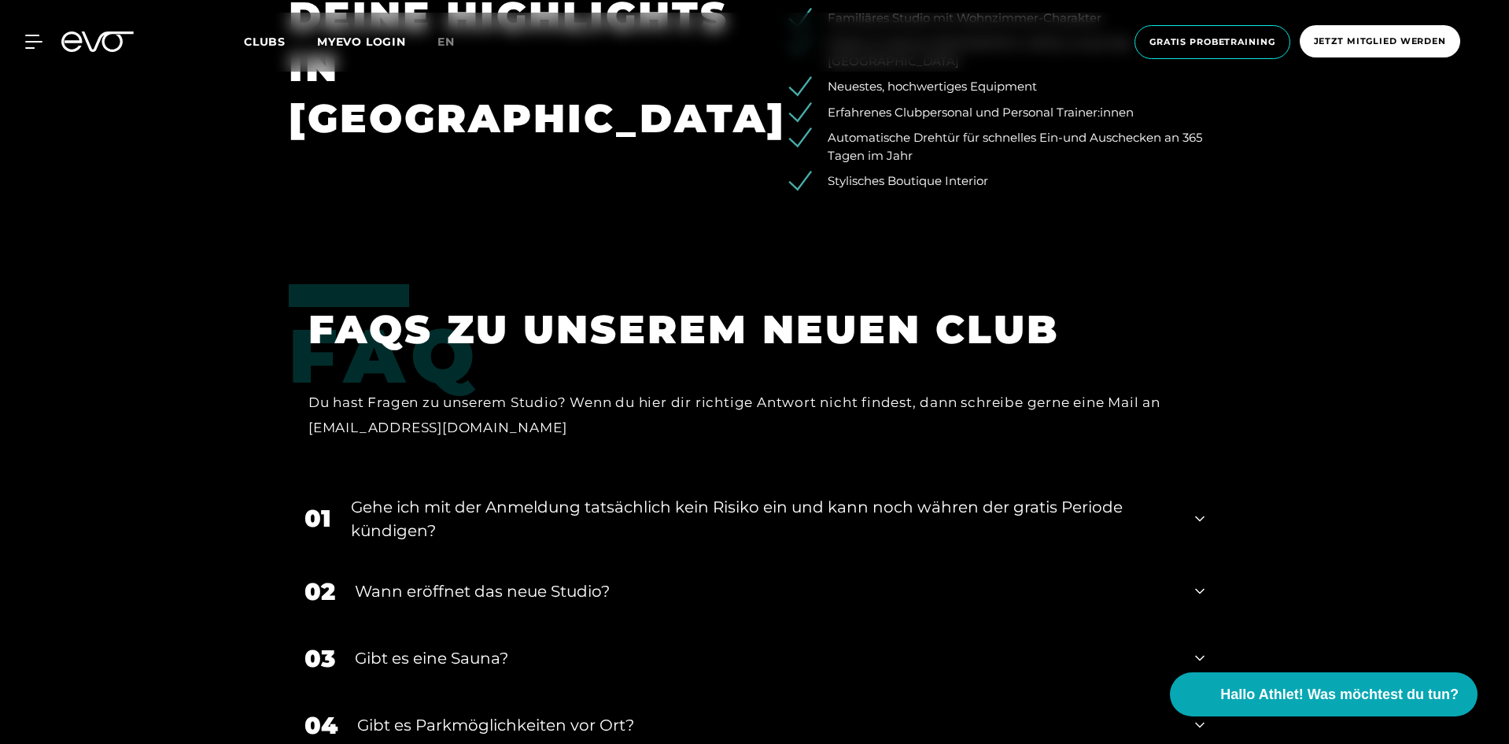
click at [1198, 581] on icon at bounding box center [1199, 590] width 9 height 19
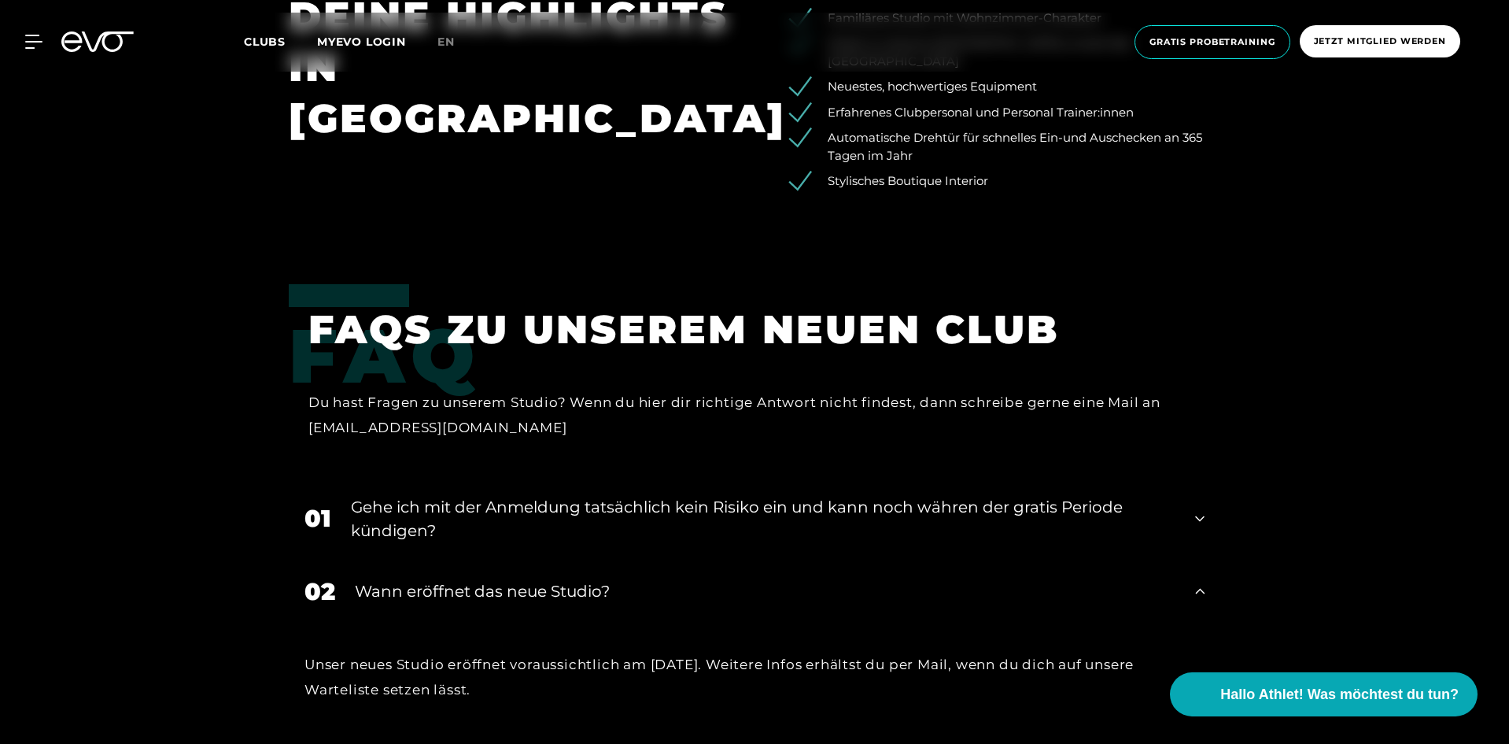
click at [122, 378] on div "FAQ FAQS ZU UNSEREM NEUEN CLUB Du hast Fragen zu unserem Studio? Wenn du hier d…" at bounding box center [754, 713] width 1509 height 858
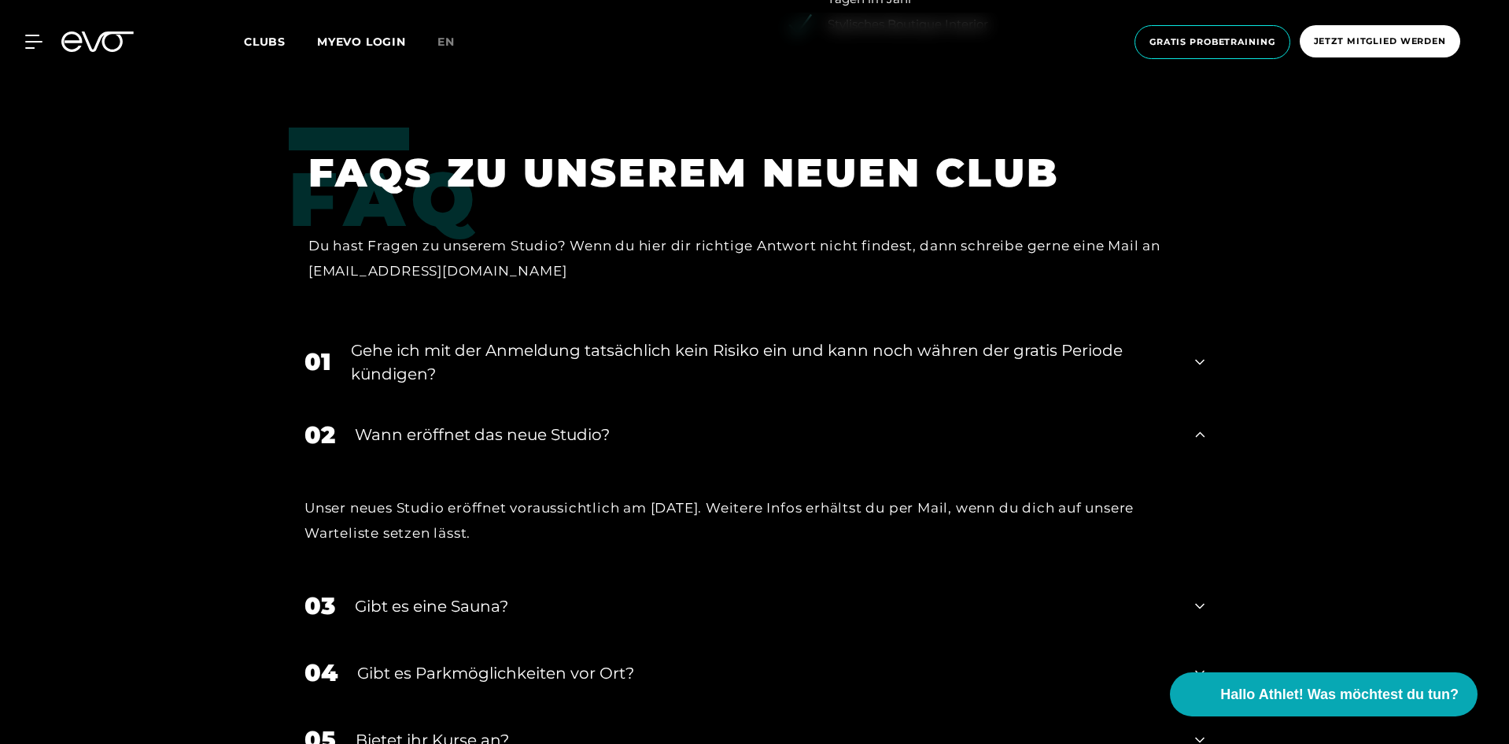
scroll to position [3318, 0]
click at [1205, 571] on div "03 Gibt es eine Sauna?" at bounding box center [755, 604] width 932 height 67
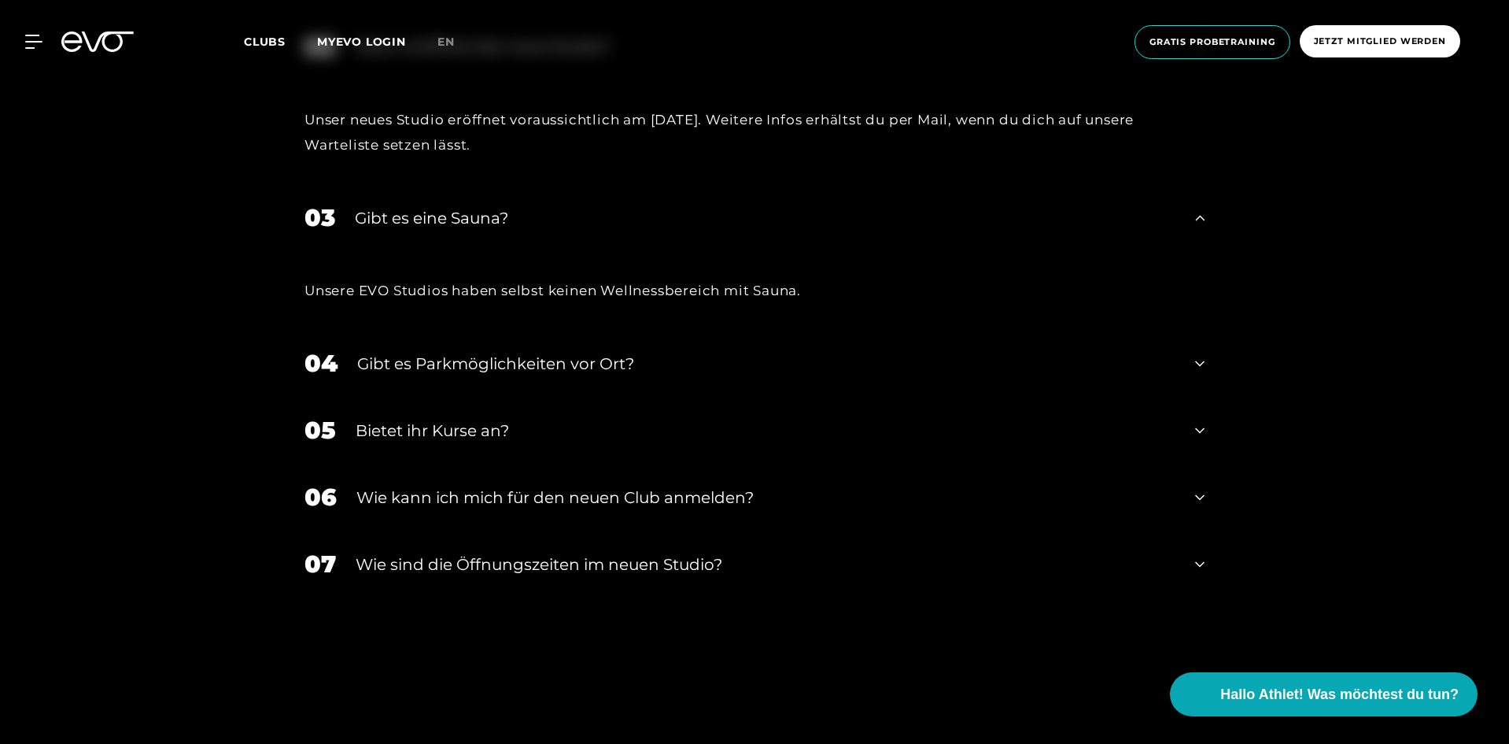
scroll to position [3790, 0]
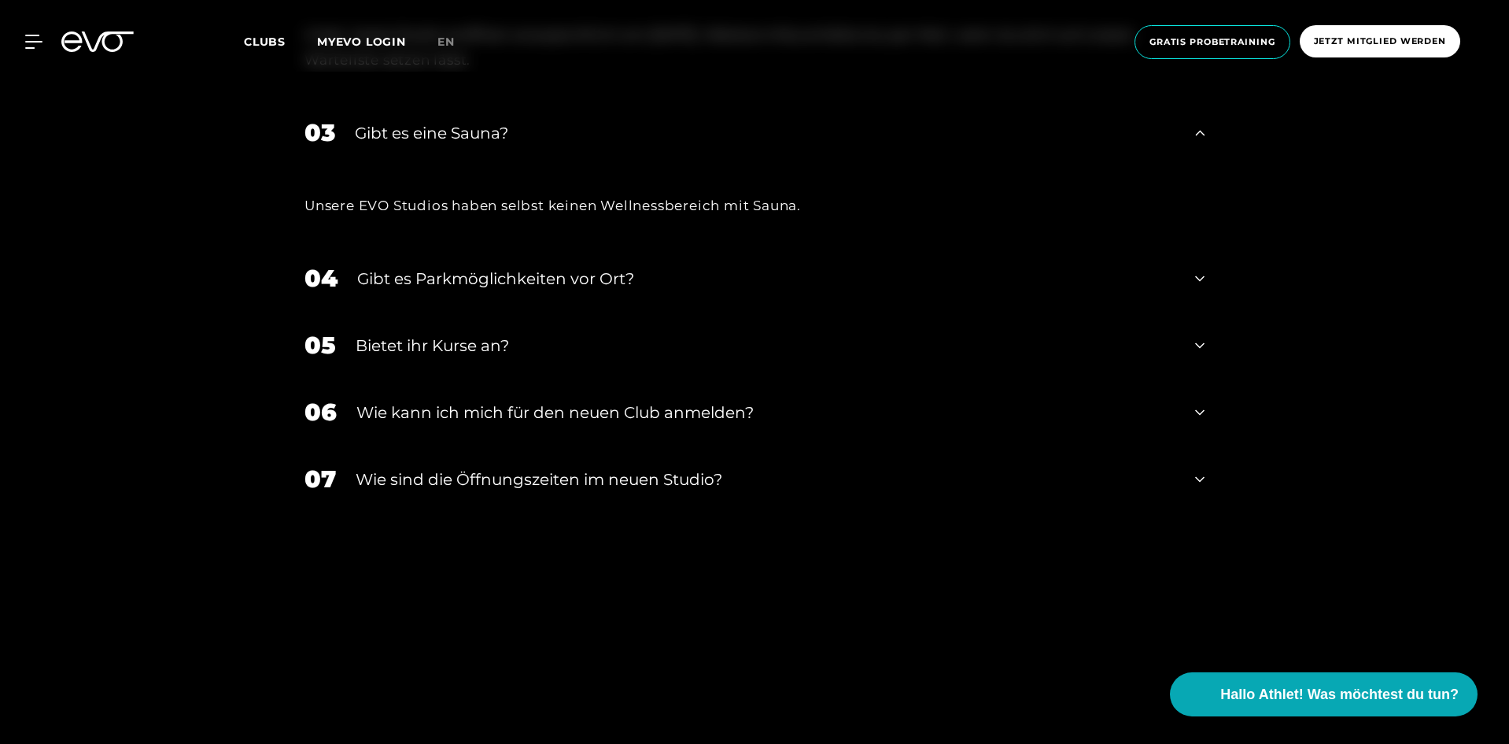
click at [1000, 445] on div "07 ​Wie sind die Öffnungszeiten im neuen Studio?" at bounding box center [755, 478] width 932 height 67
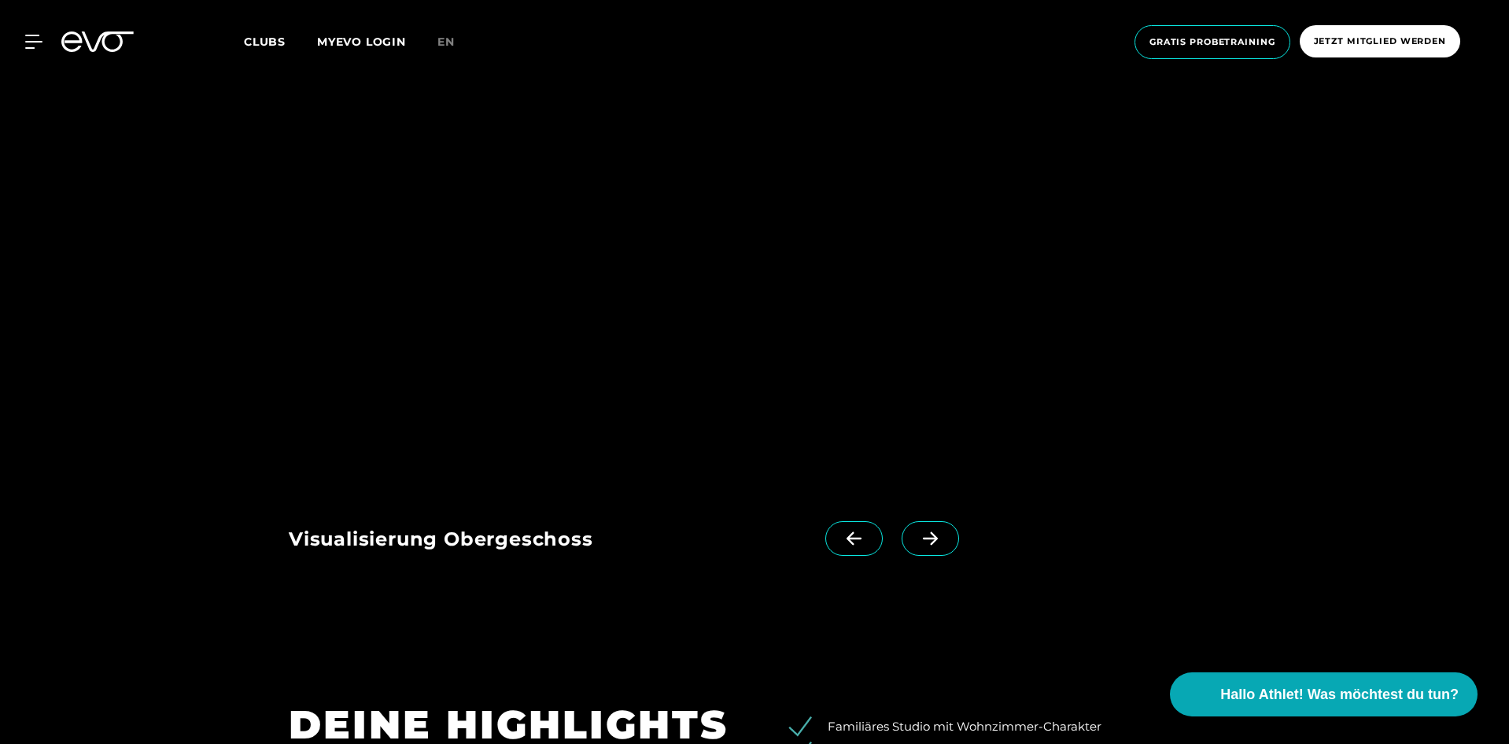
scroll to position [2689, 0]
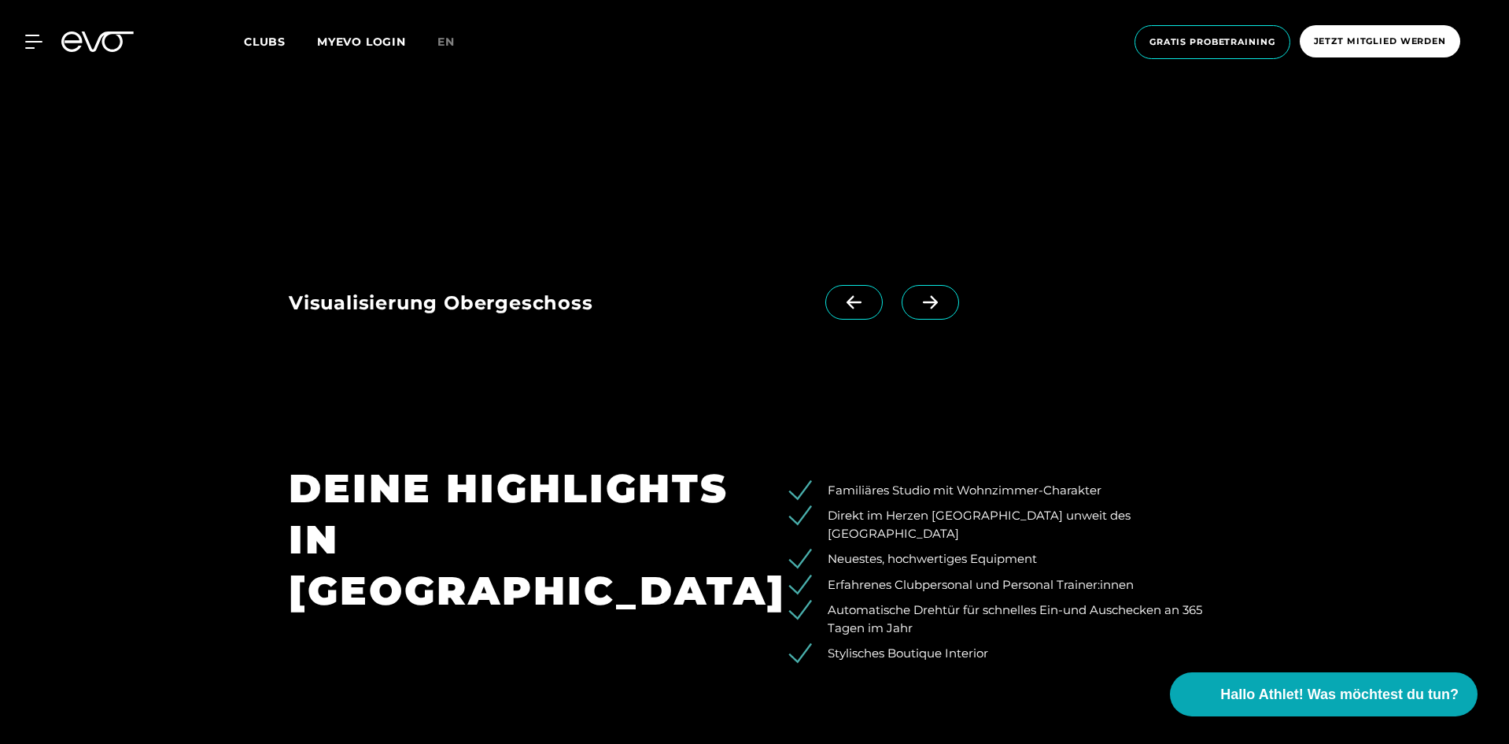
click at [44, 36] on div "MyEVO Login Über EVO Mitgliedschaften Probetraining TAGESPASS EVO Studios [GEOG…" at bounding box center [24, 42] width 55 height 14
click at [39, 41] on icon at bounding box center [36, 42] width 23 height 14
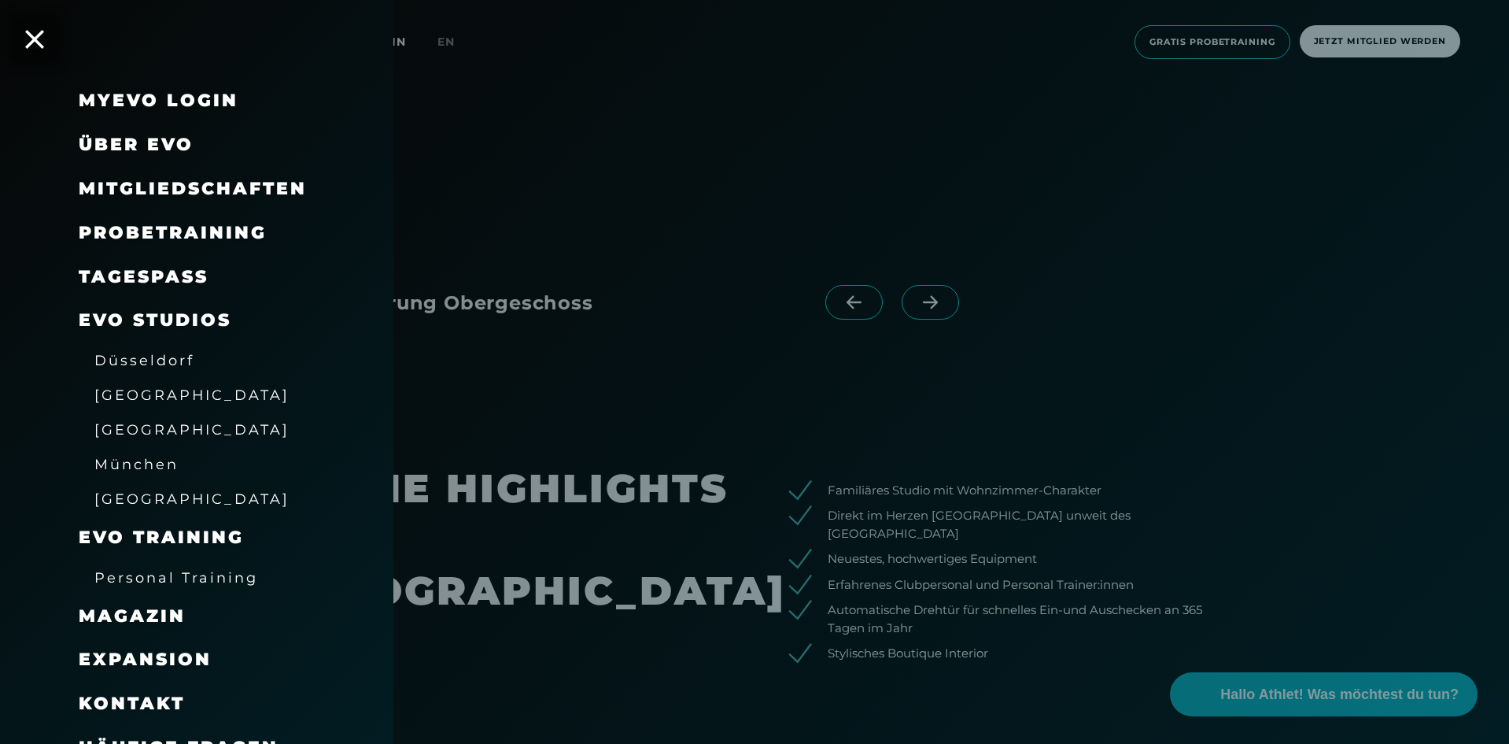
click at [138, 463] on span "München" at bounding box center [136, 464] width 84 height 17
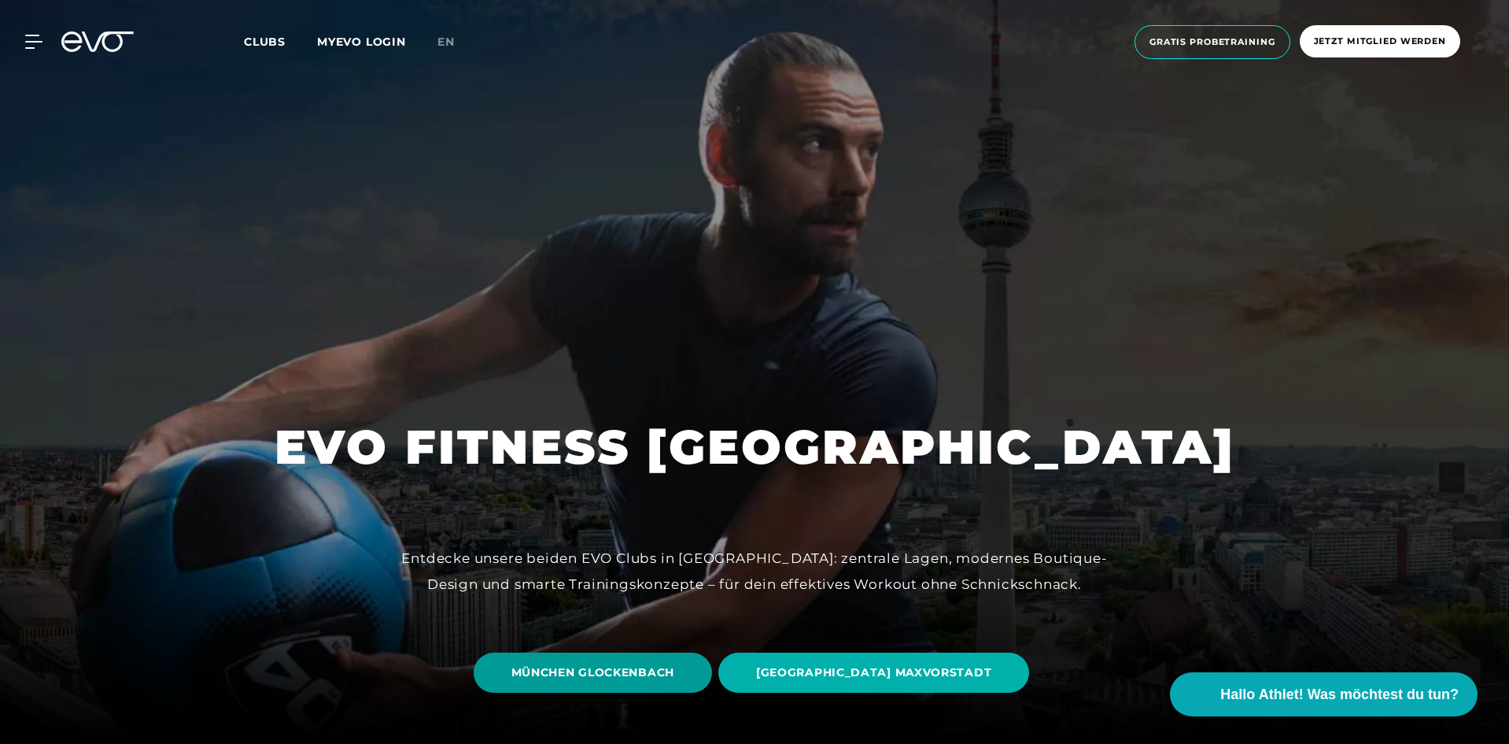
click at [667, 665] on span "MÜNCHEN GLOCKENBACH" at bounding box center [592, 672] width 163 height 17
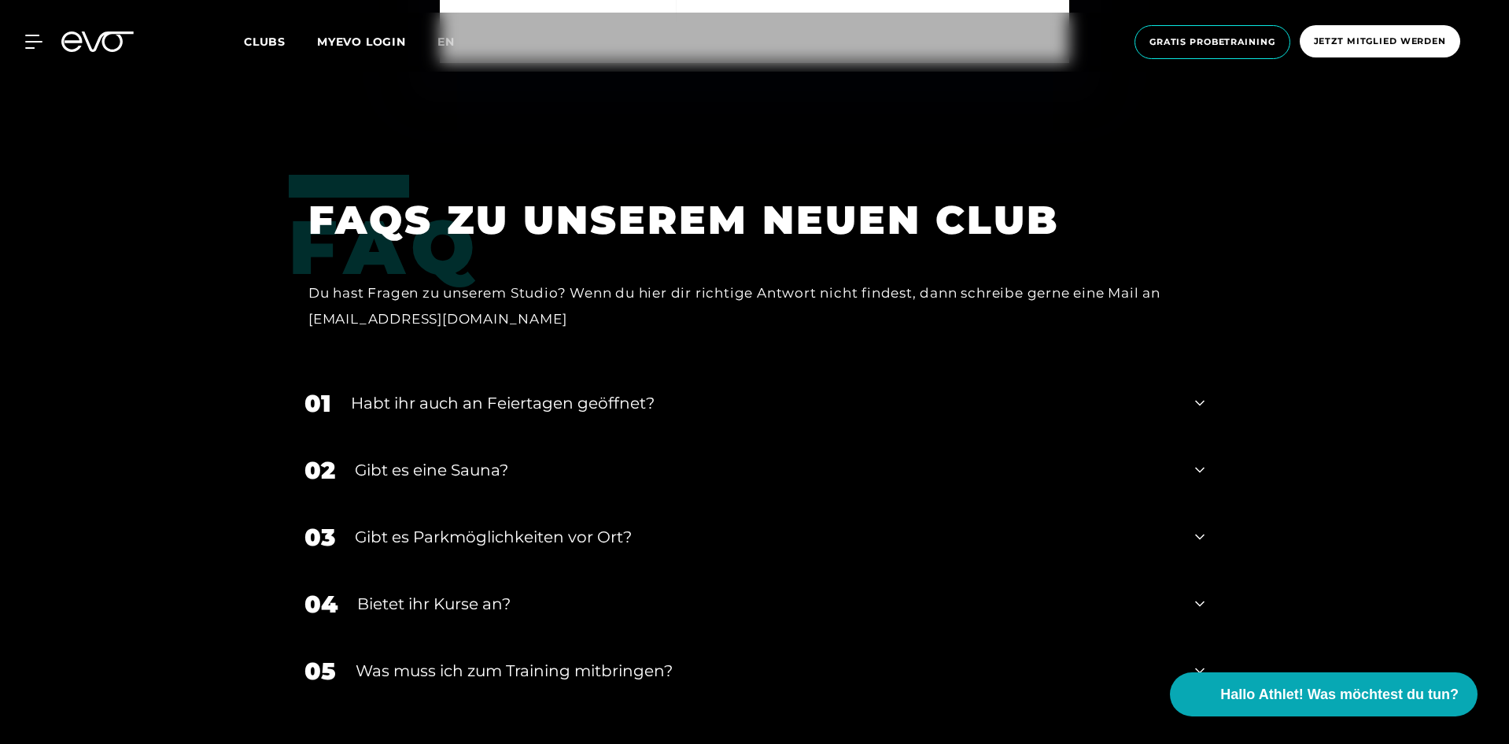
scroll to position [5036, 0]
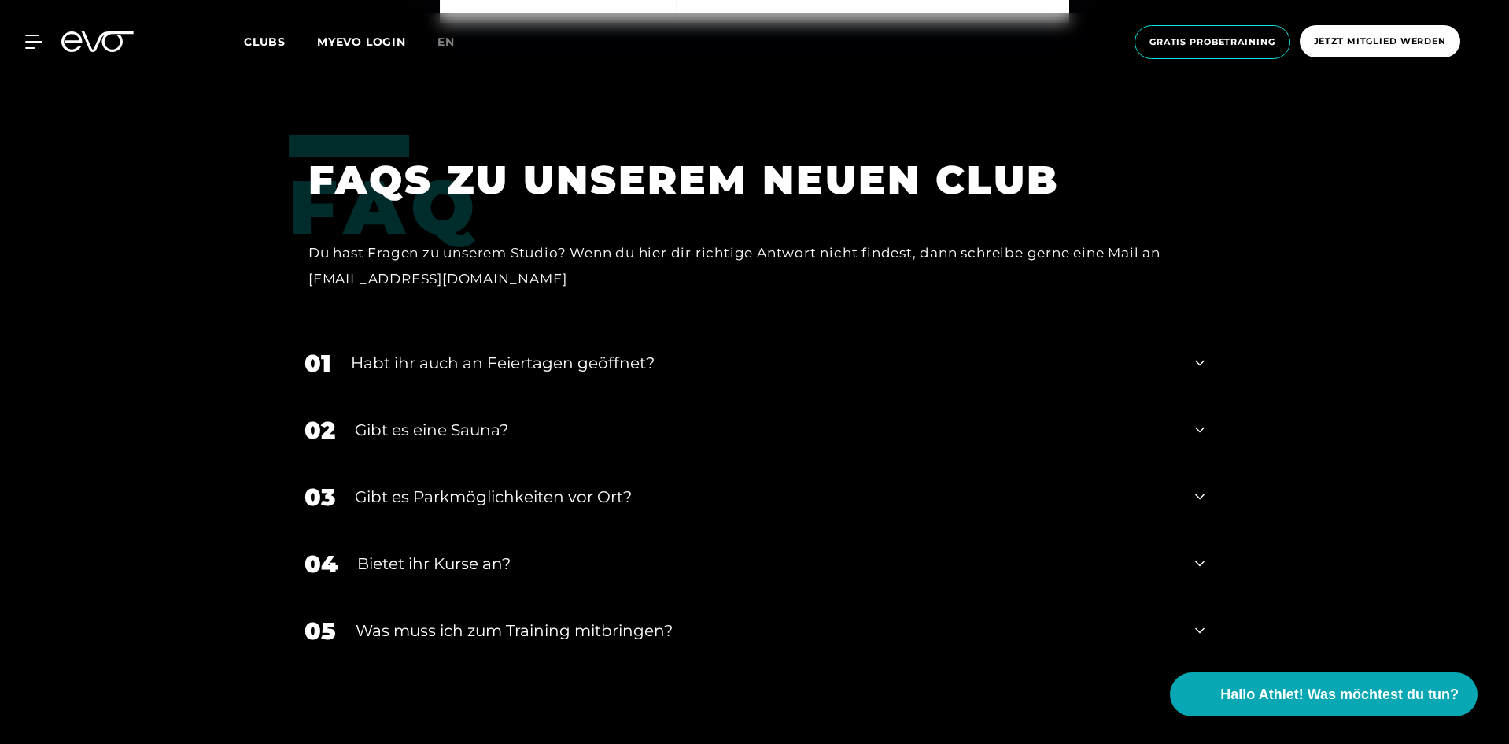
click at [658, 351] on div "Habt ihr auch an Feiertagen geöffnet?" at bounding box center [763, 363] width 825 height 24
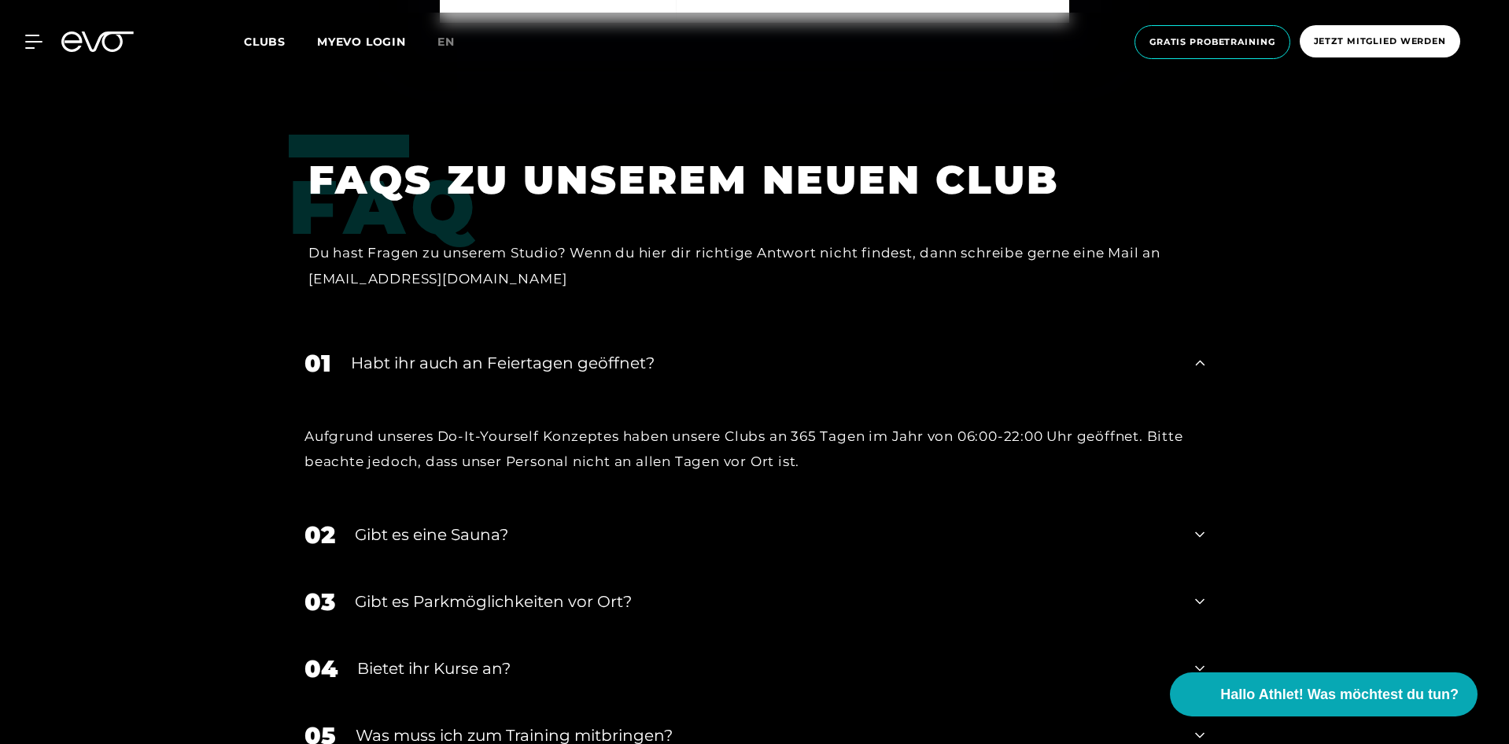
click at [741, 351] on div "Habt ihr auch an Feiertagen geöffnet?" at bounding box center [763, 363] width 825 height 24
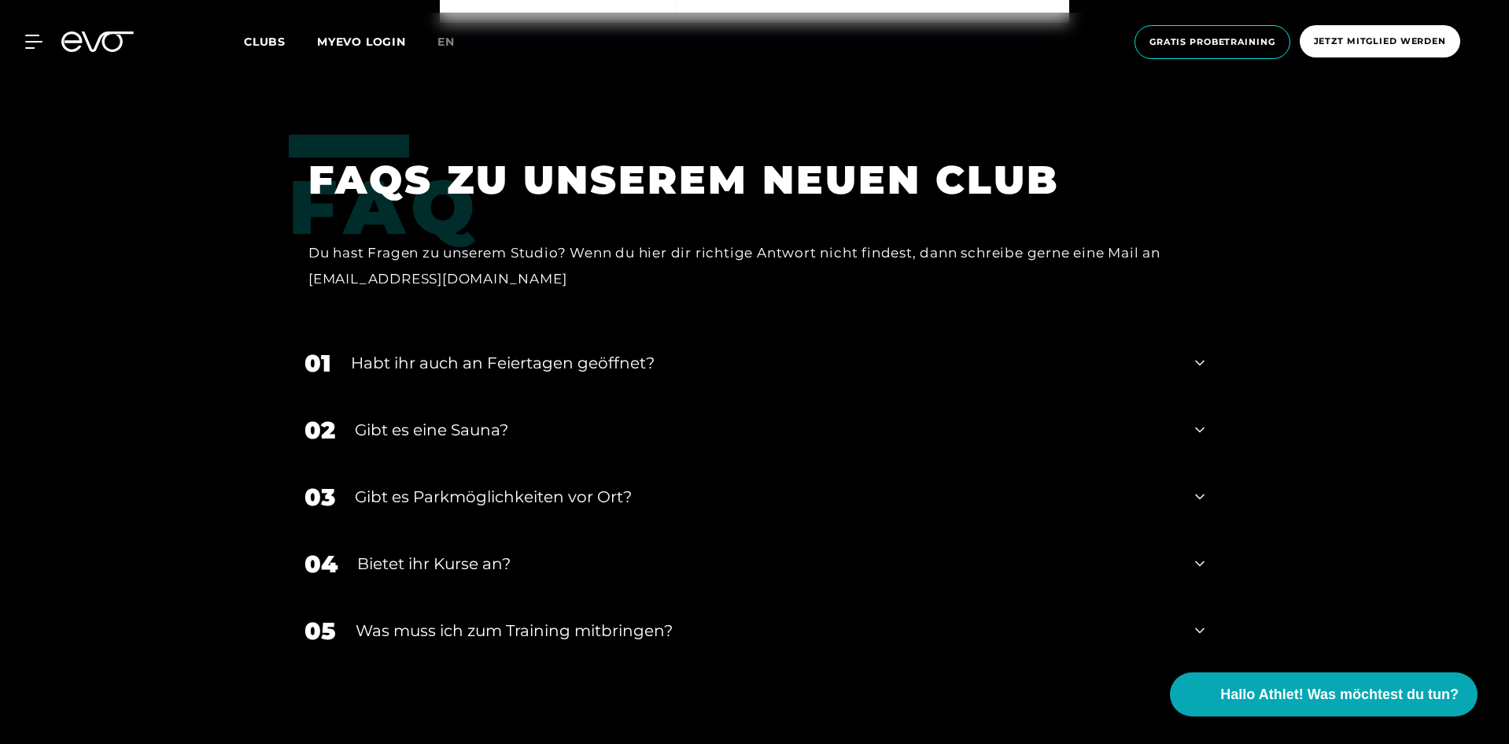
click at [364, 42] on link "MYEVO LOGIN" at bounding box center [361, 42] width 89 height 14
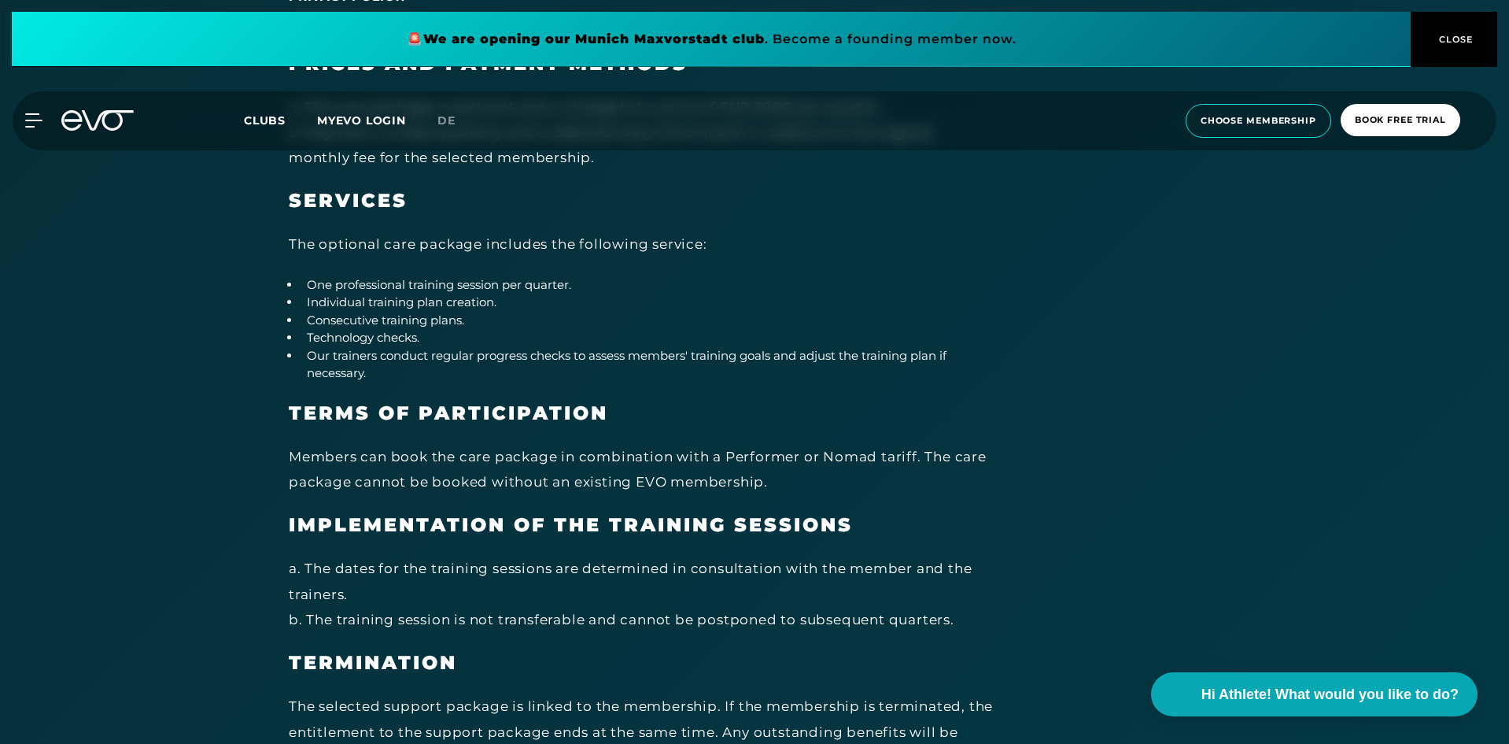
scroll to position [8158, 0]
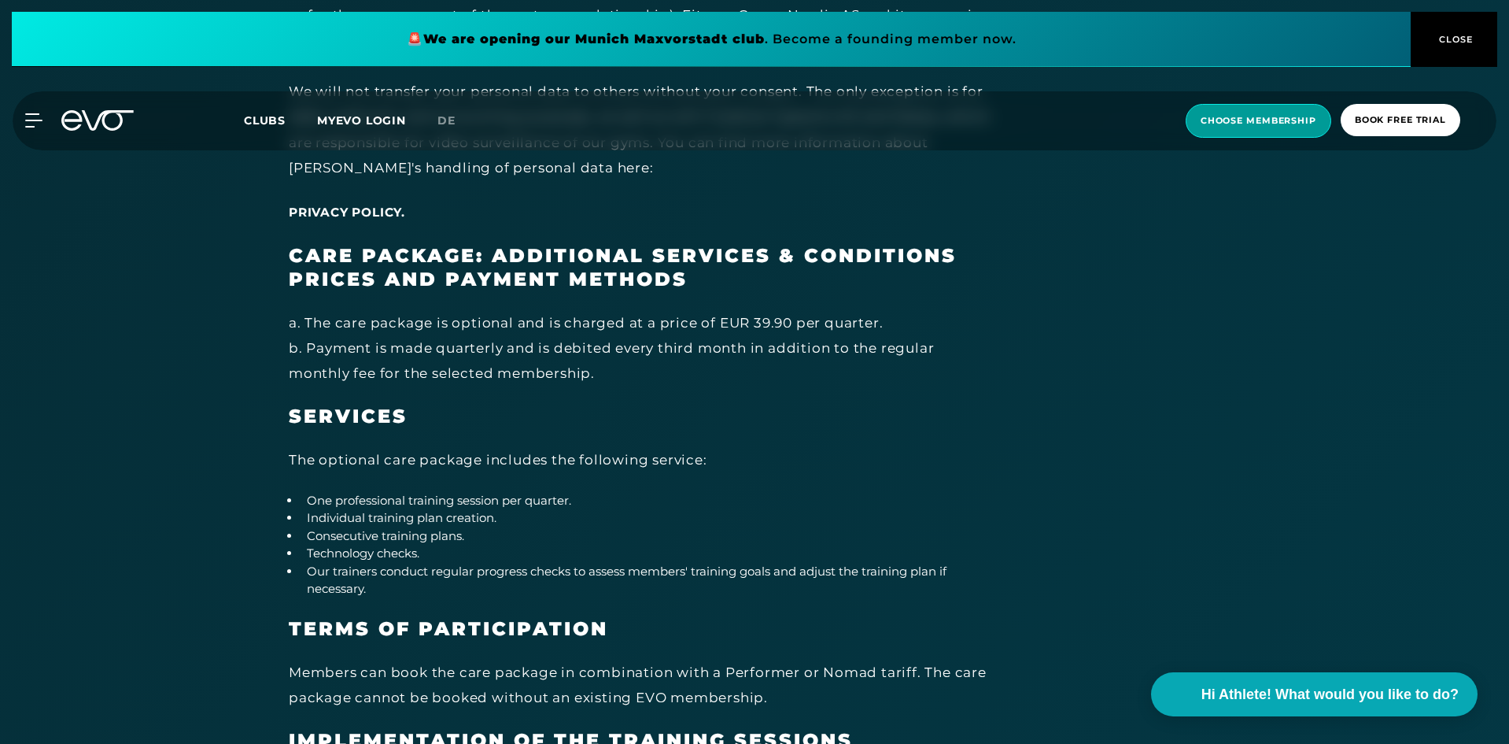
click at [1236, 124] on span "choose membership" at bounding box center [1259, 120] width 116 height 13
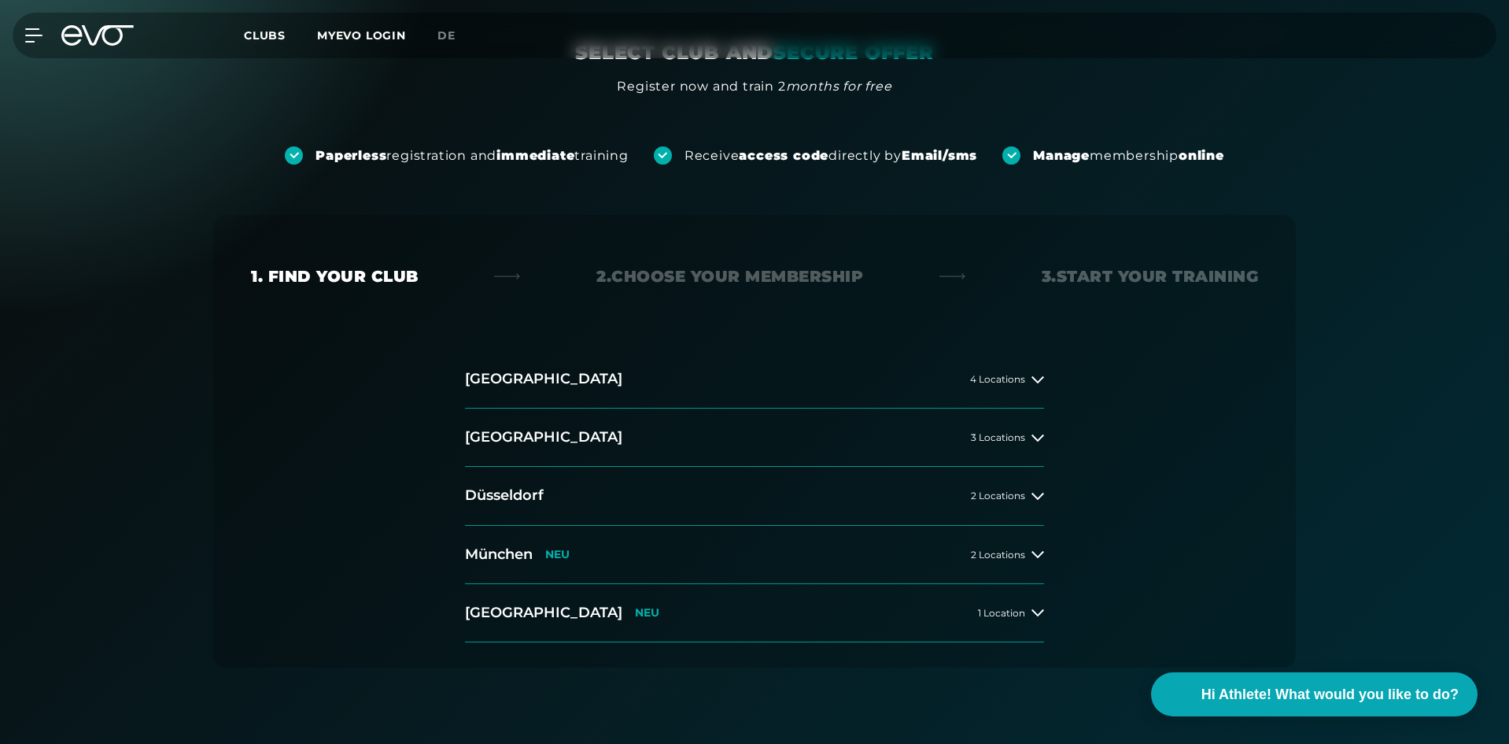
scroll to position [315, 0]
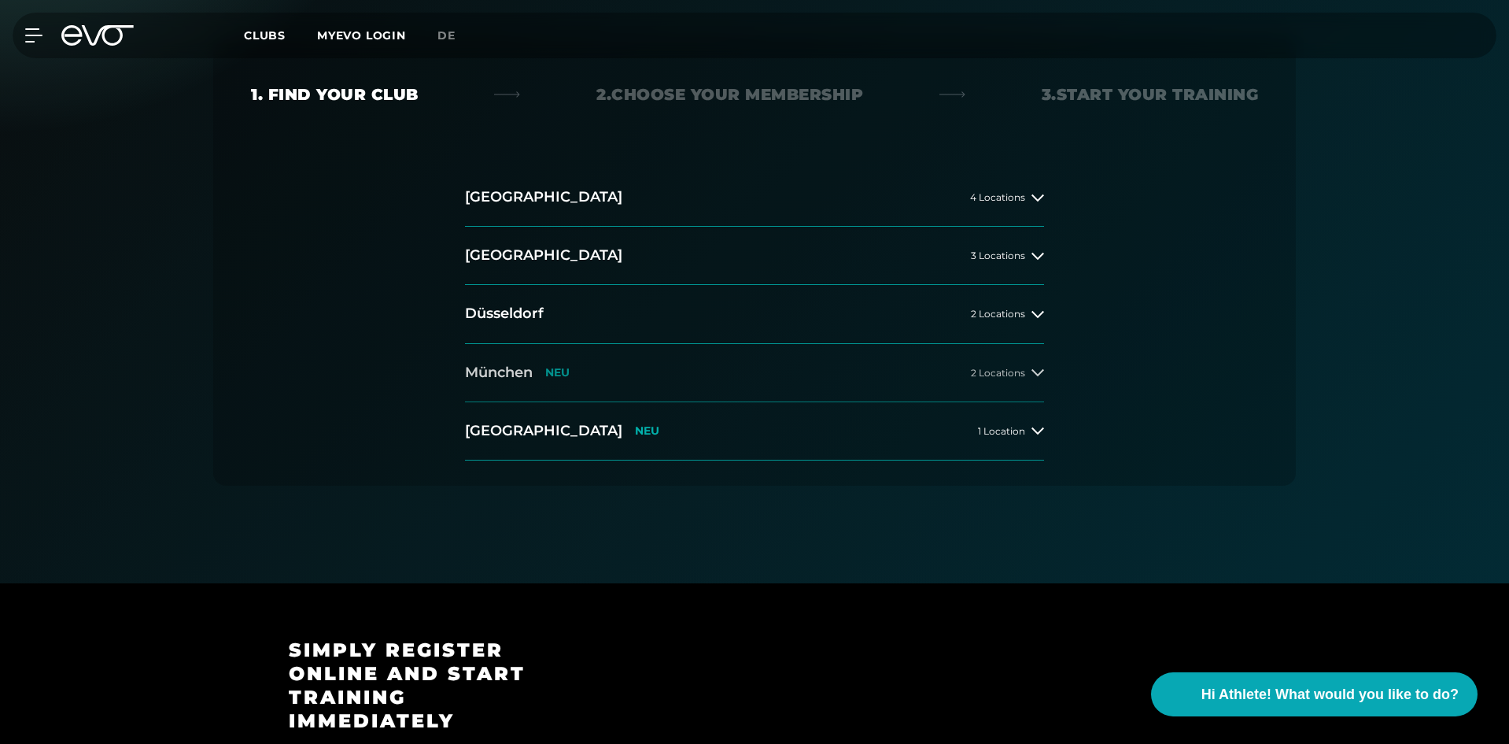
click at [1028, 381] on button "[GEOGRAPHIC_DATA] NEU 2 Locations" at bounding box center [754, 373] width 579 height 58
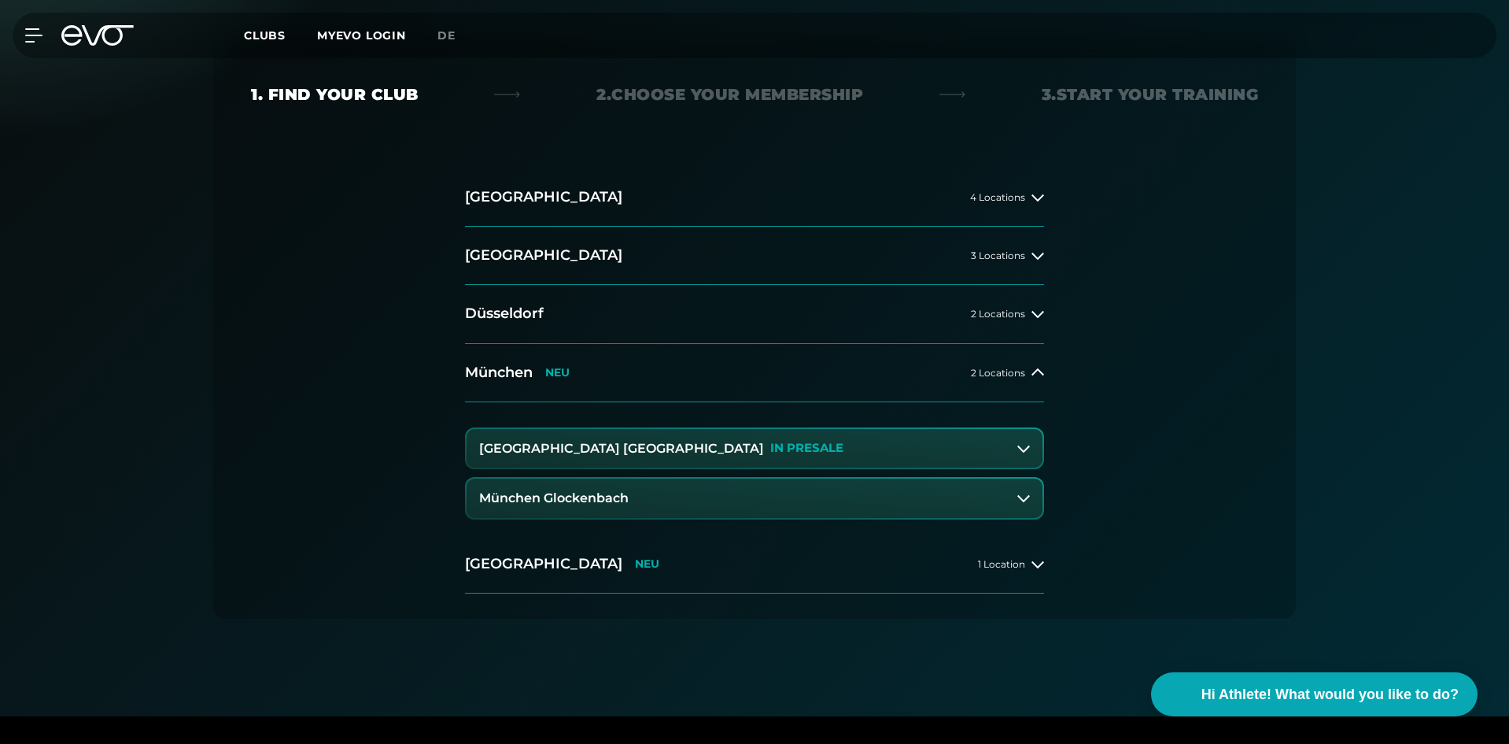
click at [1026, 449] on icon at bounding box center [1023, 448] width 13 height 7
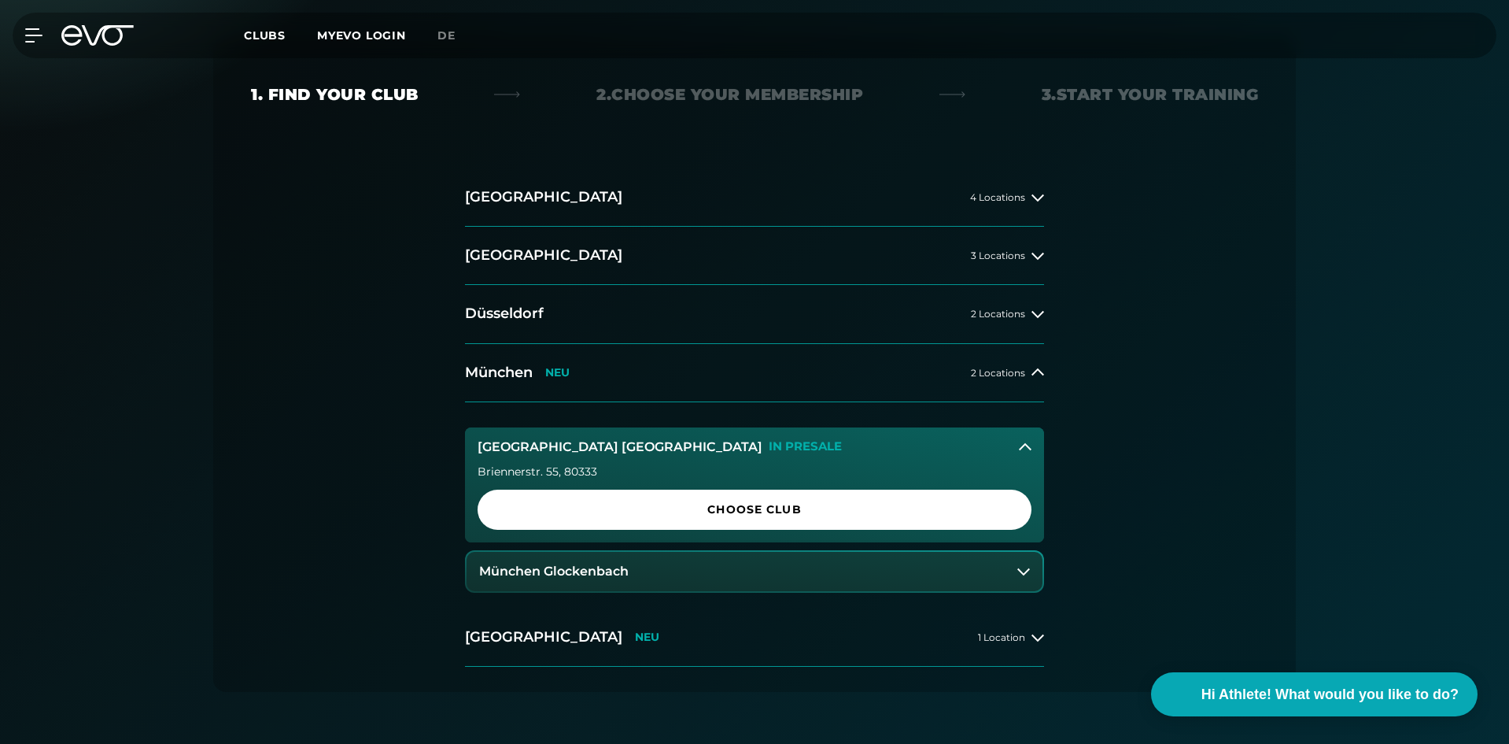
click at [1026, 449] on icon at bounding box center [1025, 447] width 13 height 13
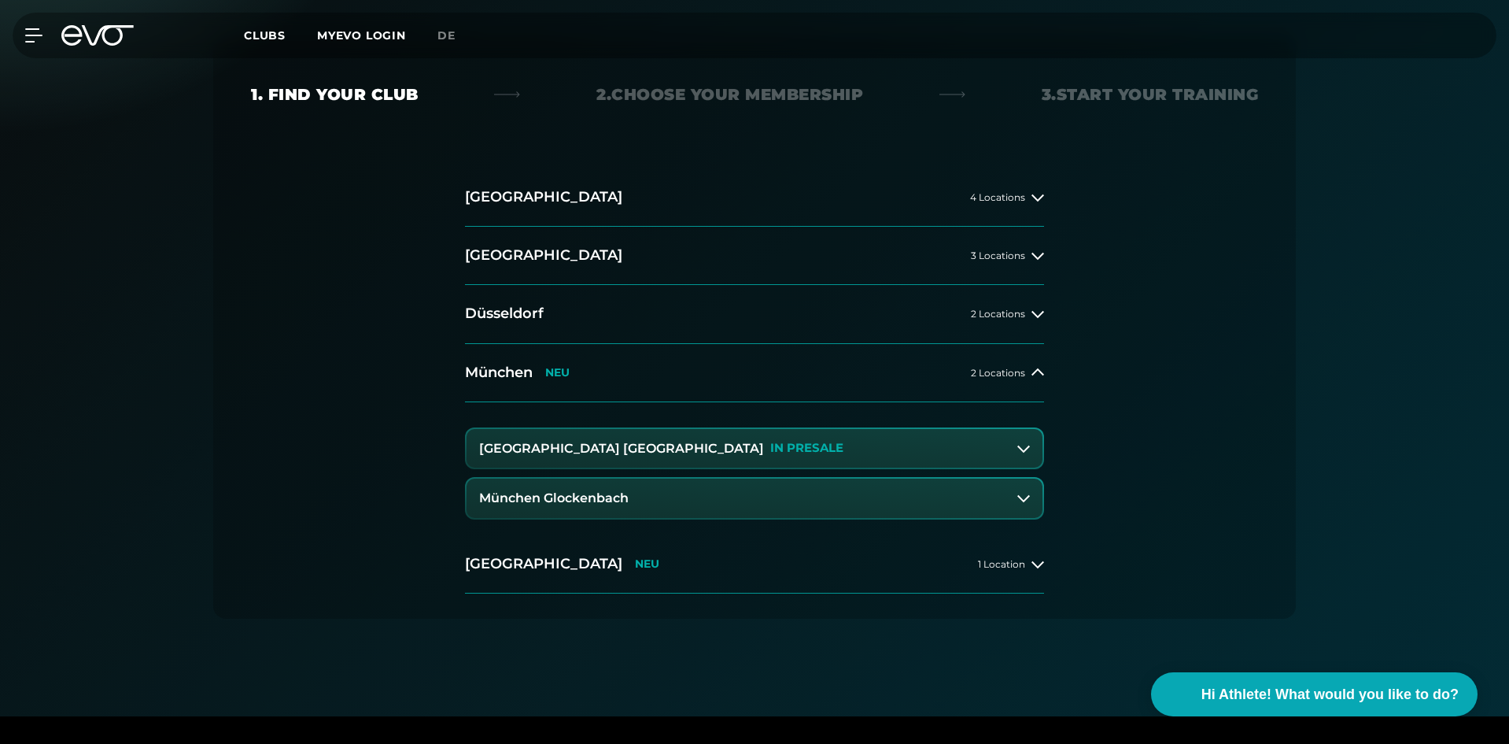
click at [1028, 500] on icon at bounding box center [1023, 498] width 13 height 13
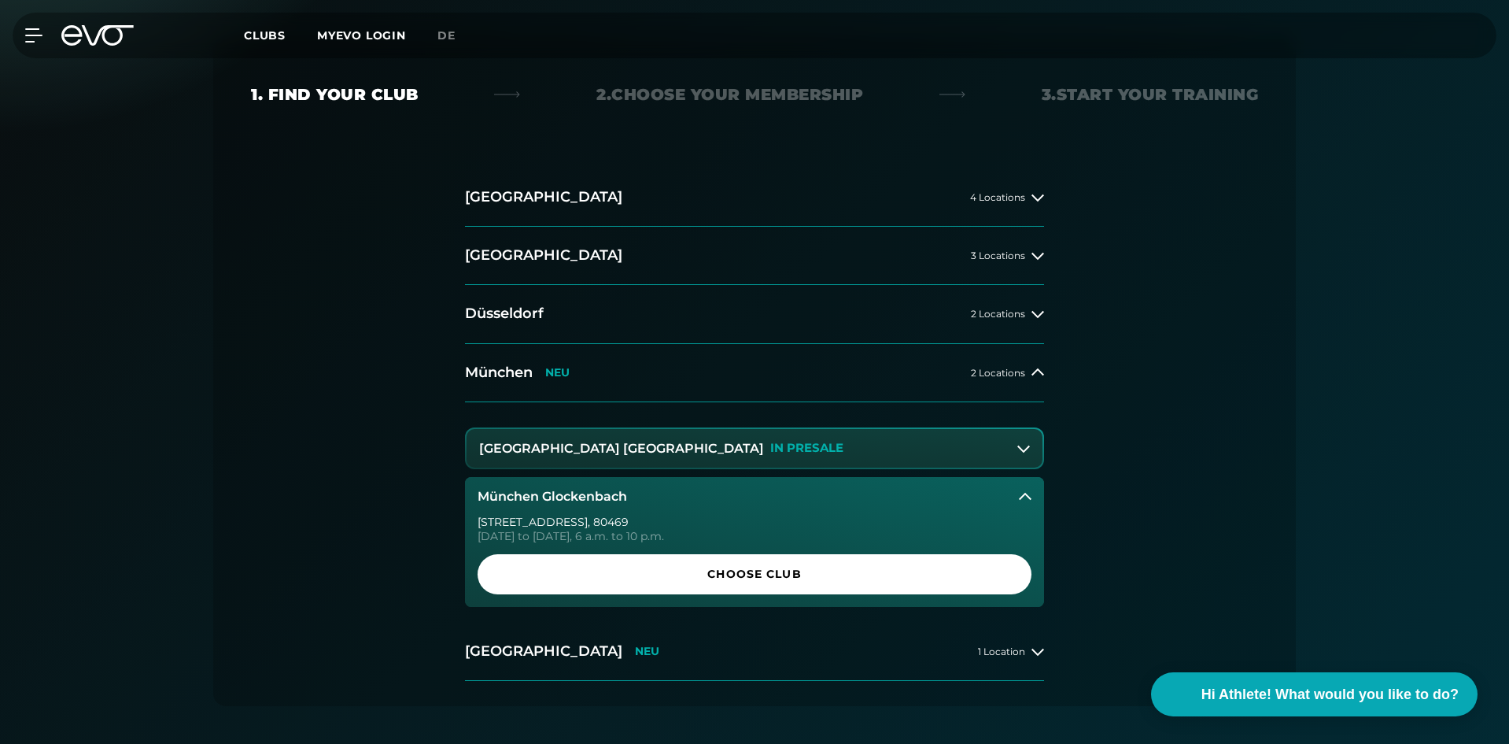
click at [1028, 500] on icon at bounding box center [1025, 496] width 13 height 13
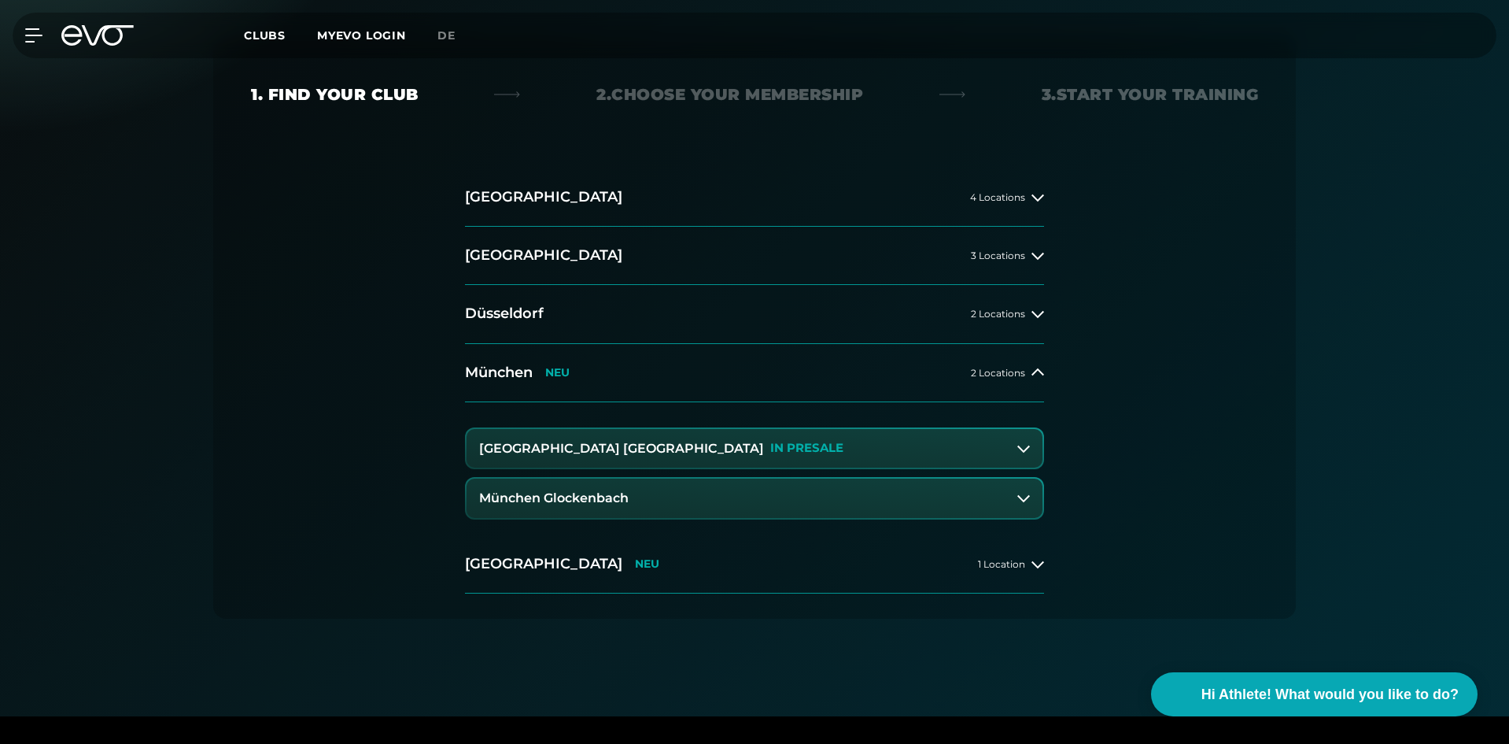
click at [1023, 443] on icon at bounding box center [1023, 448] width 13 height 13
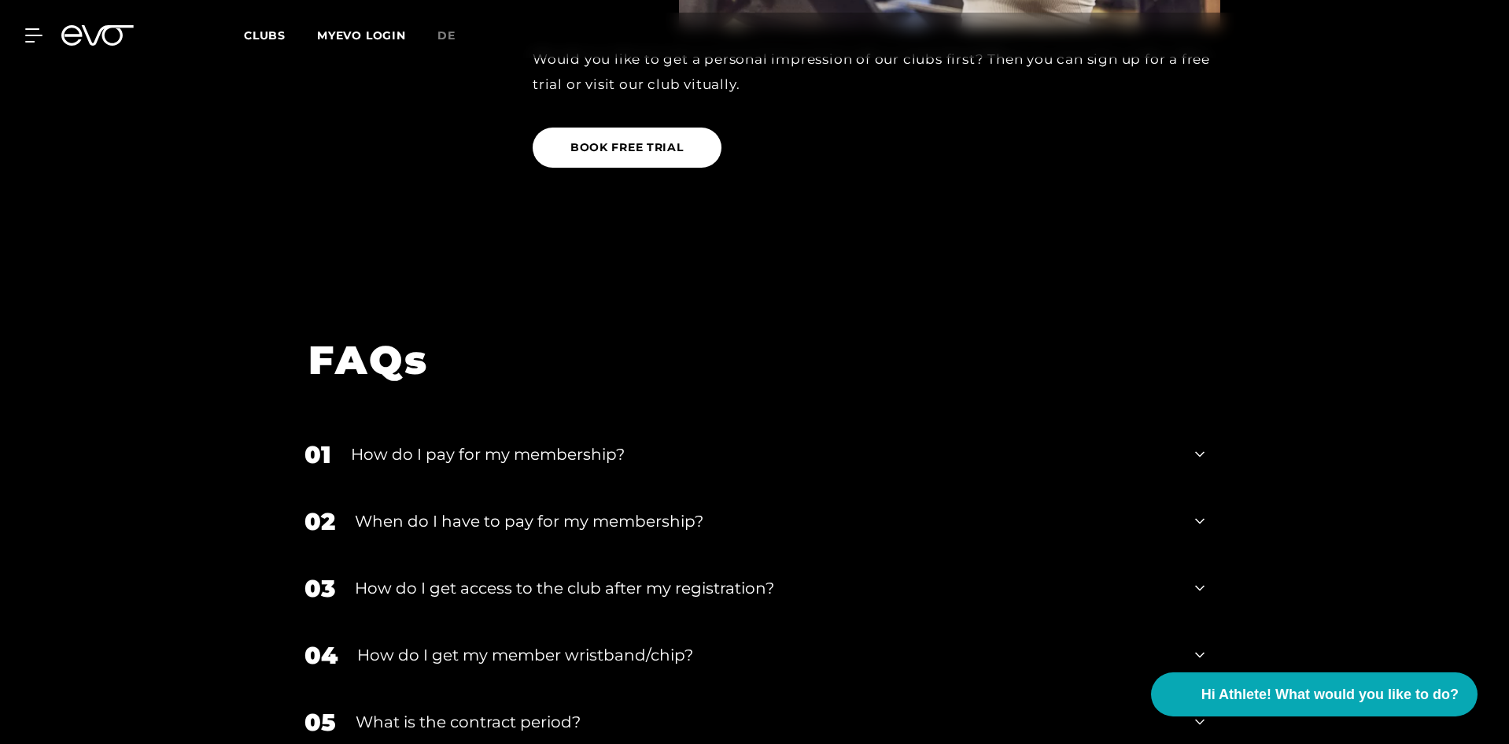
scroll to position [2282, 0]
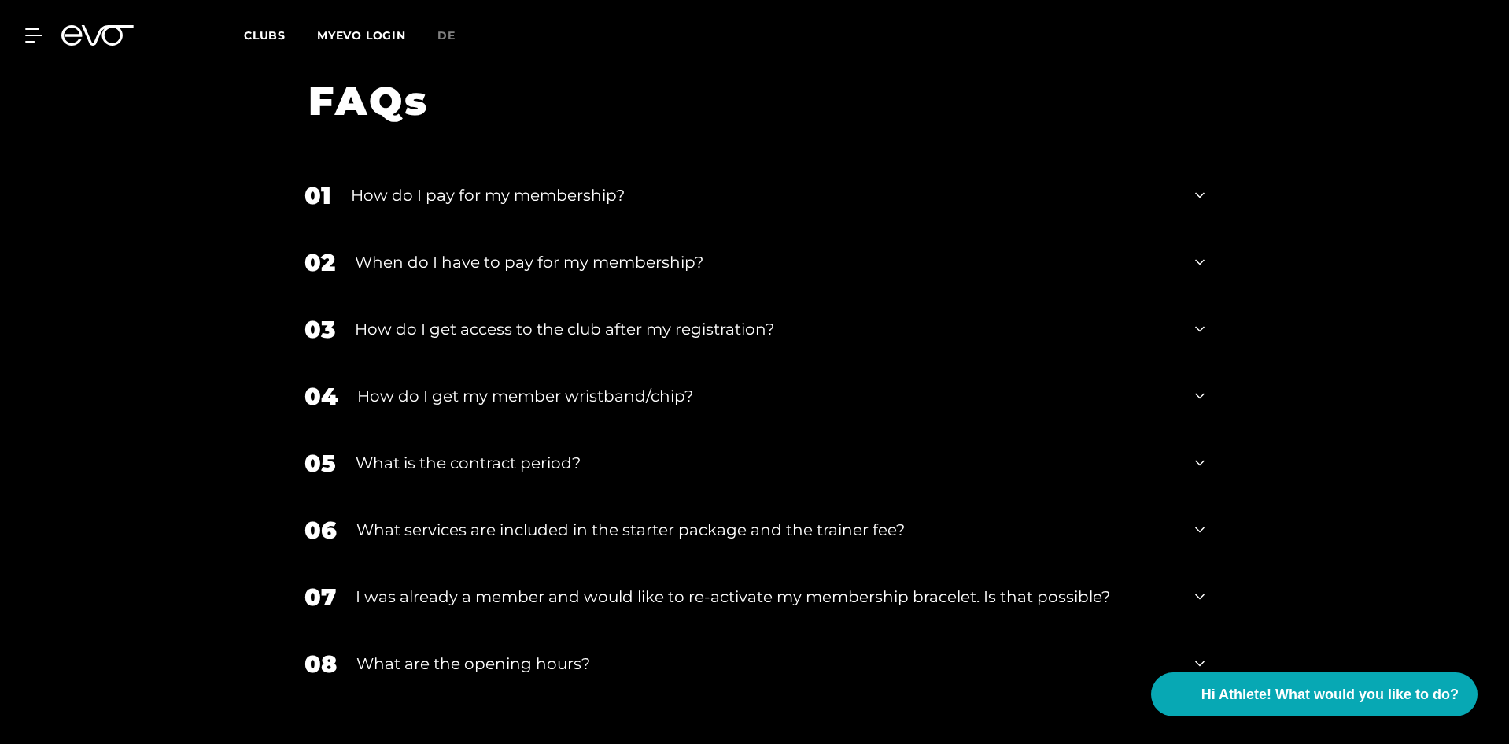
click at [788, 330] on div "How do I get access to the club after my registration?" at bounding box center [765, 329] width 821 height 24
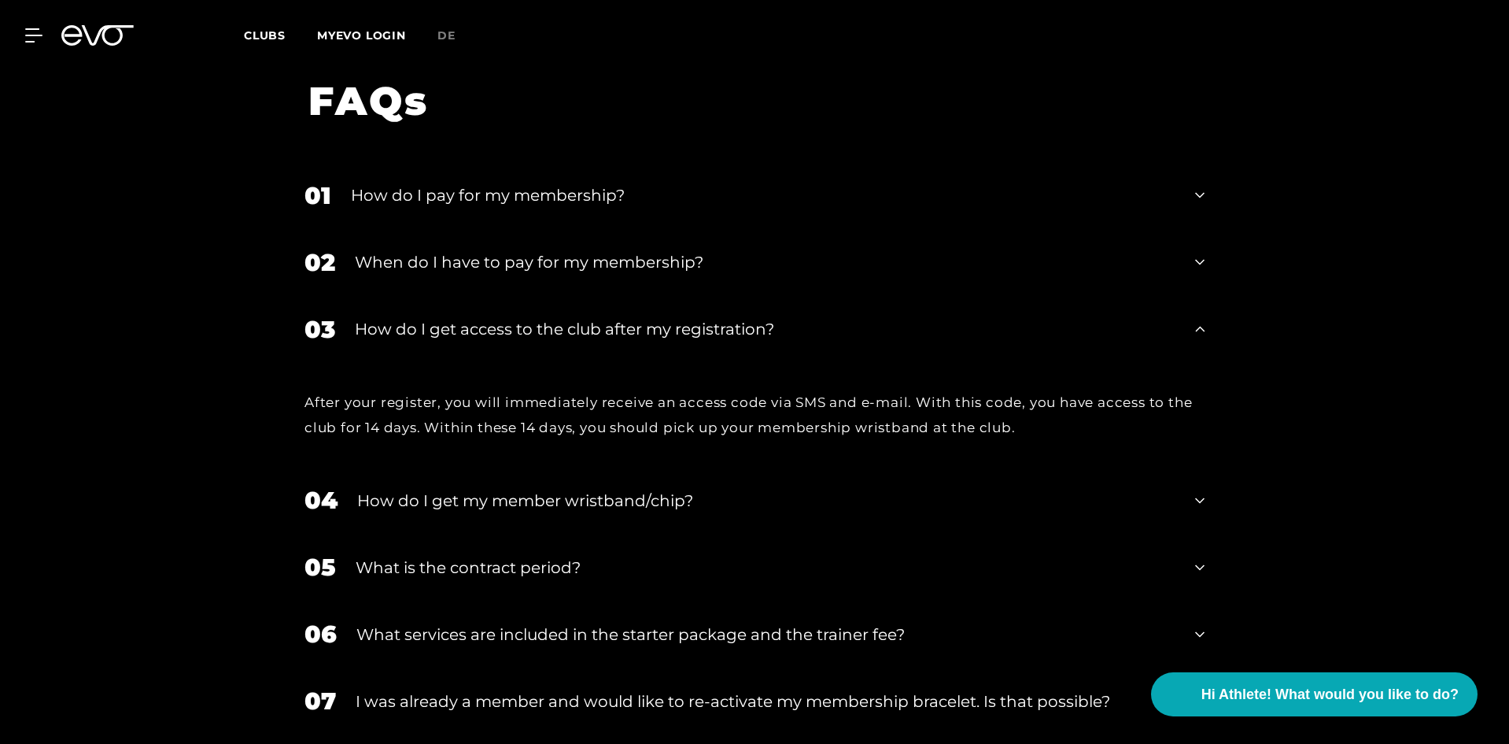
click at [758, 323] on div "How do I get access to the club after my registration?" at bounding box center [765, 329] width 821 height 24
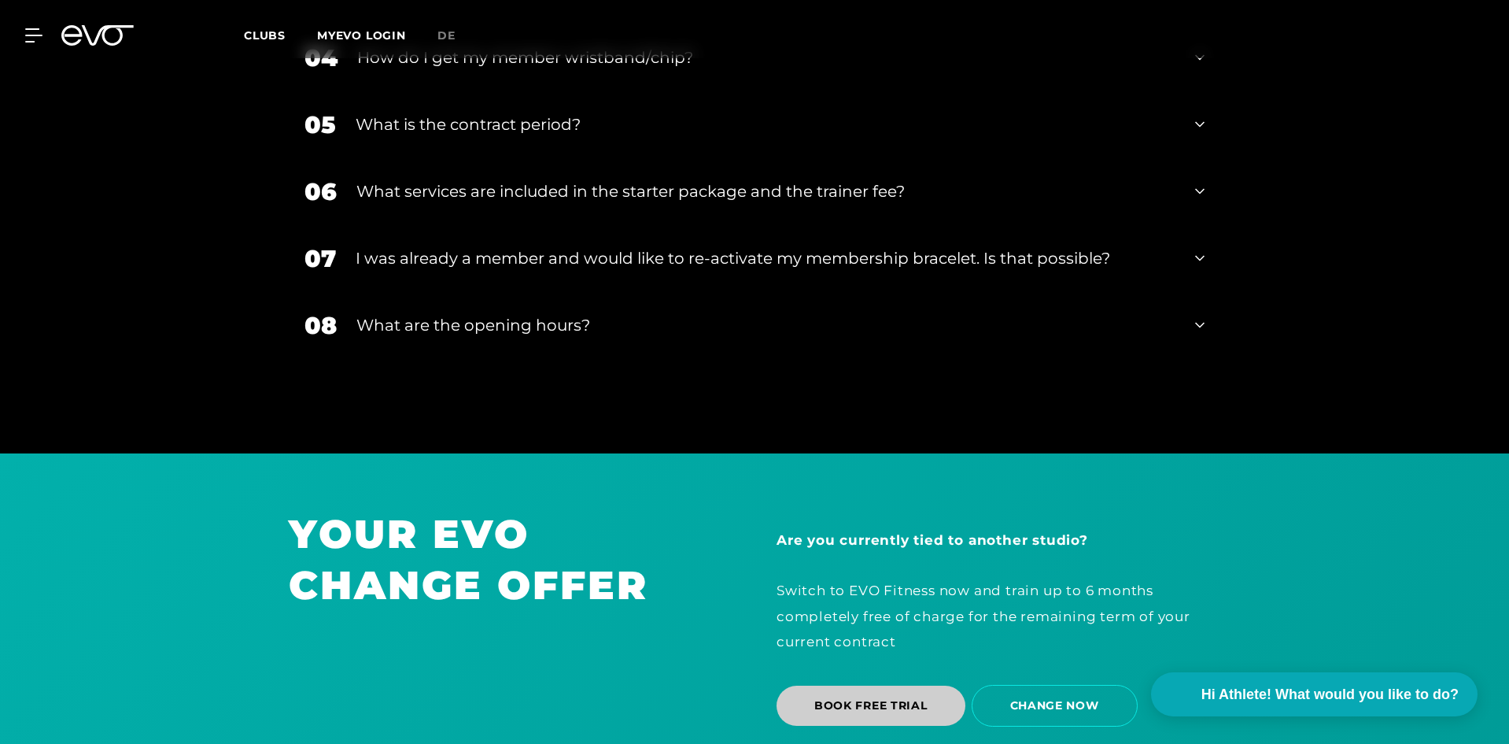
scroll to position [2839, 0]
